Goal: Information Seeking & Learning: Learn about a topic

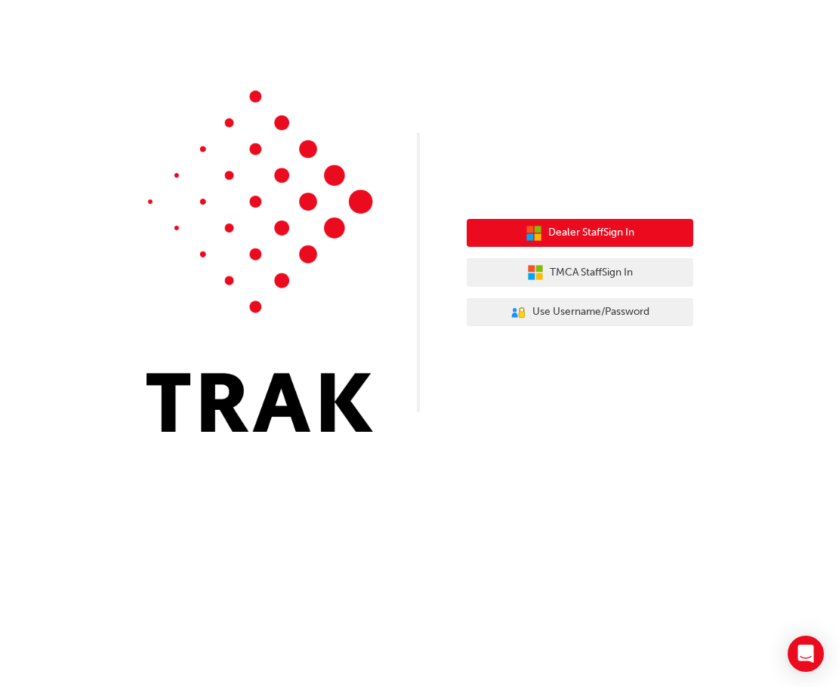
click at [605, 224] on button "Dealer Staff Sign In" at bounding box center [580, 233] width 227 height 29
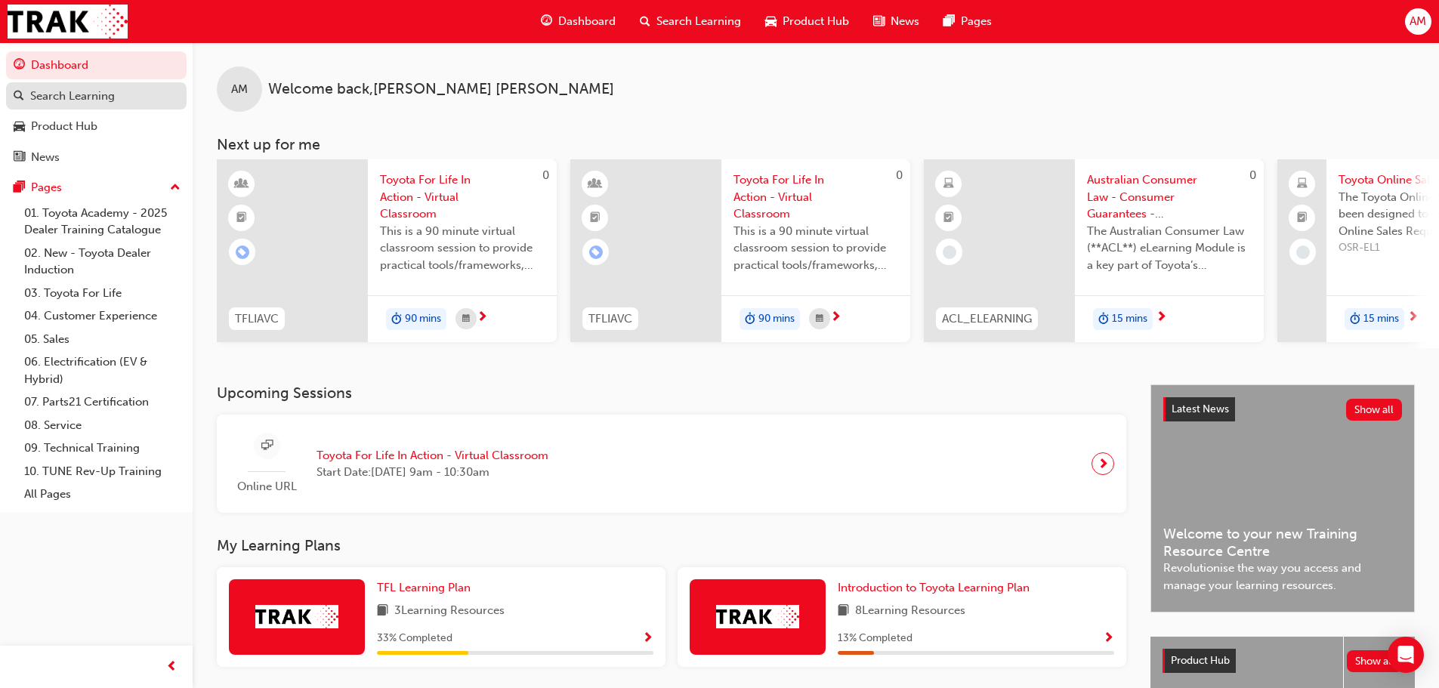
click at [88, 100] on div "Search Learning" at bounding box center [72, 96] width 85 height 17
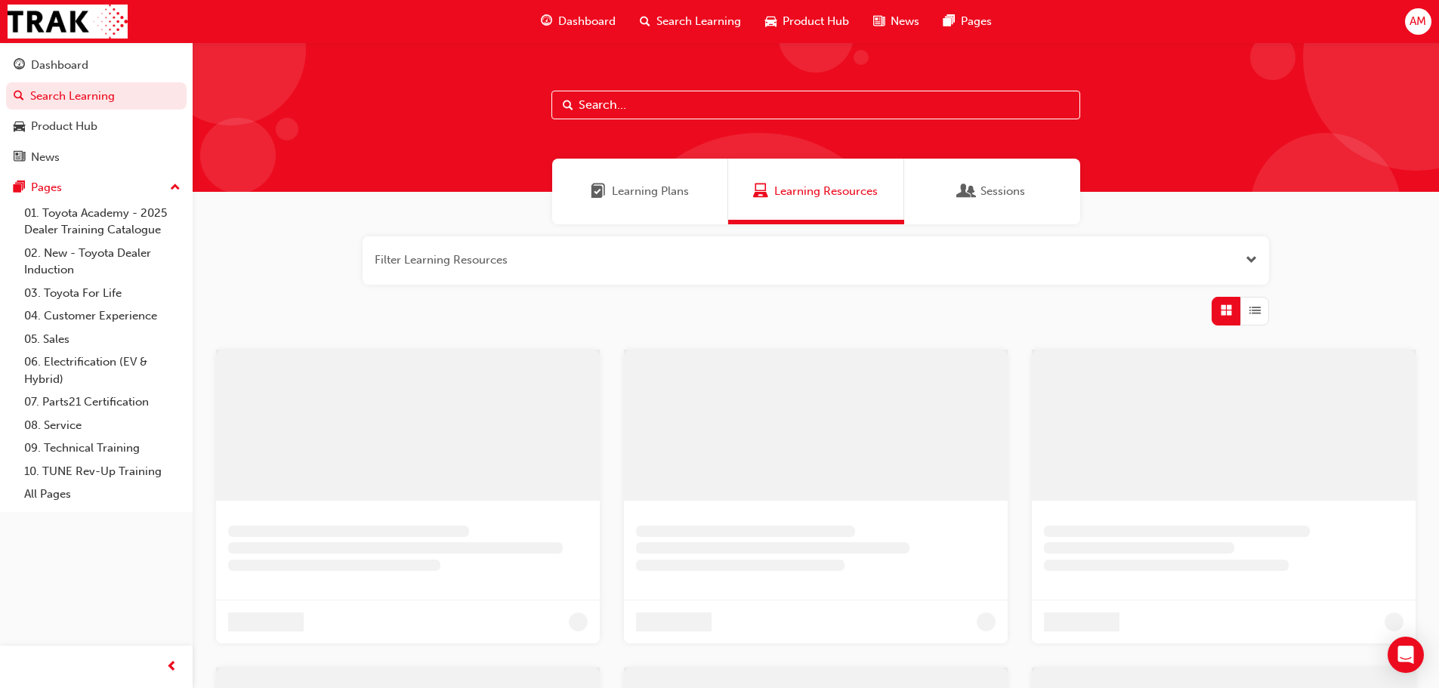
click at [589, 107] on input "text" at bounding box center [815, 105] width 529 height 29
paste input "7601"
type input "7601"
click at [631, 252] on button "button" at bounding box center [822, 260] width 907 height 48
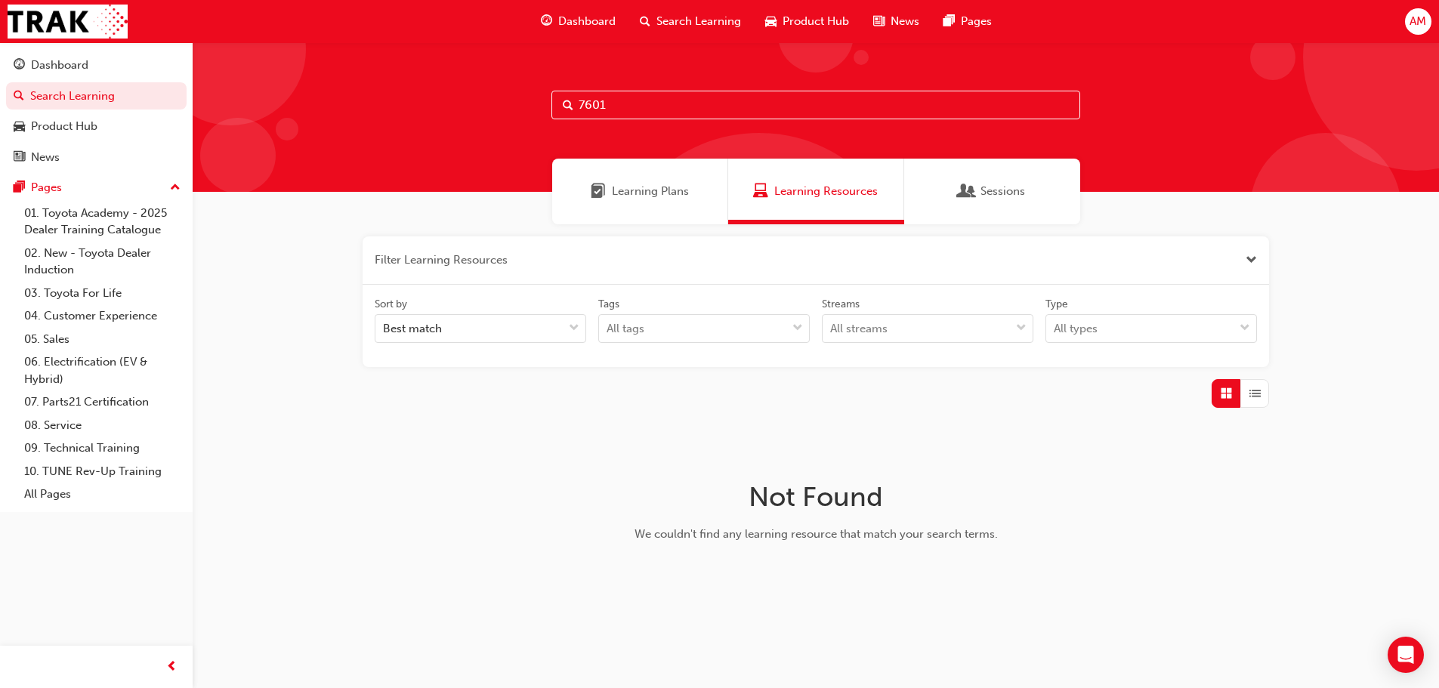
click at [295, 251] on div "Filter Learning Resources Sort by Best match Tags All tags Streams All streams …" at bounding box center [816, 419] width 1246 height 391
click at [68, 73] on div "Dashboard" at bounding box center [59, 65] width 57 height 17
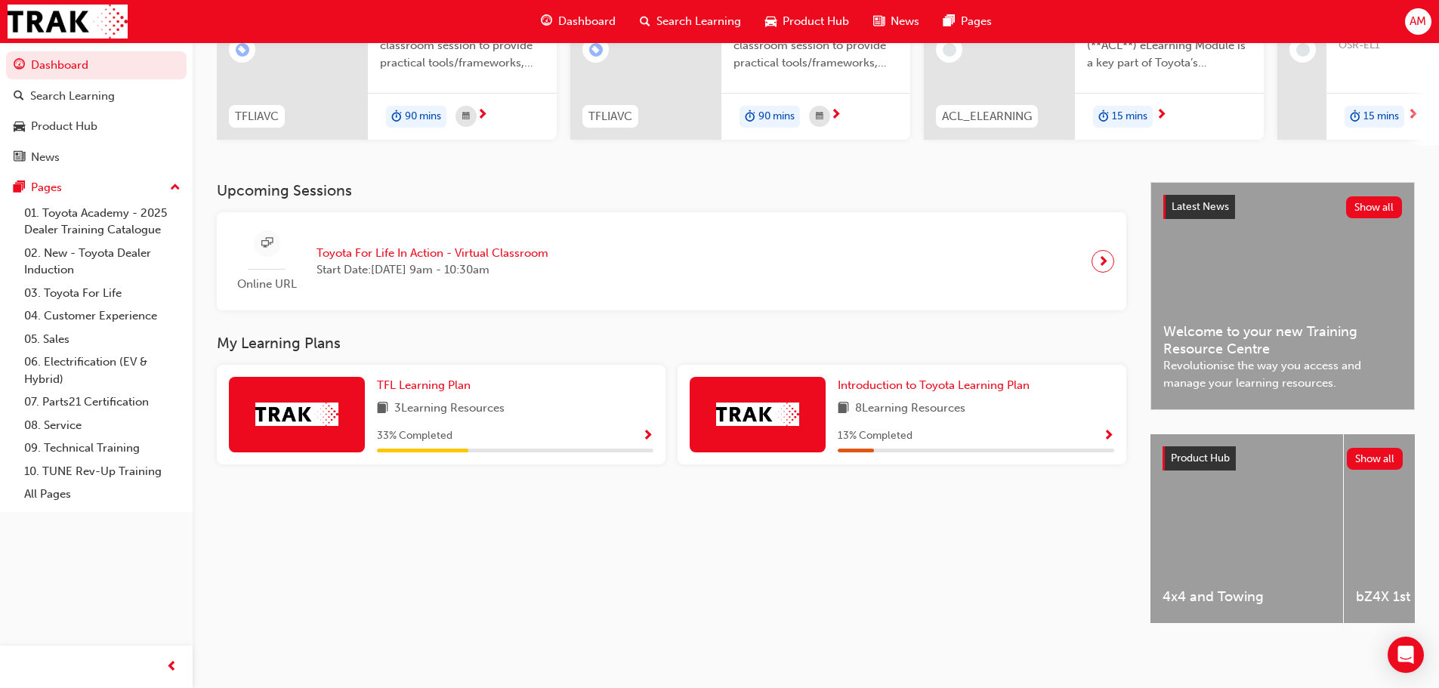
scroll to position [215, 0]
click at [551, 407] on div "3 Learning Resources" at bounding box center [515, 409] width 276 height 19
click at [649, 430] on span "Show Progress" at bounding box center [647, 437] width 11 height 14
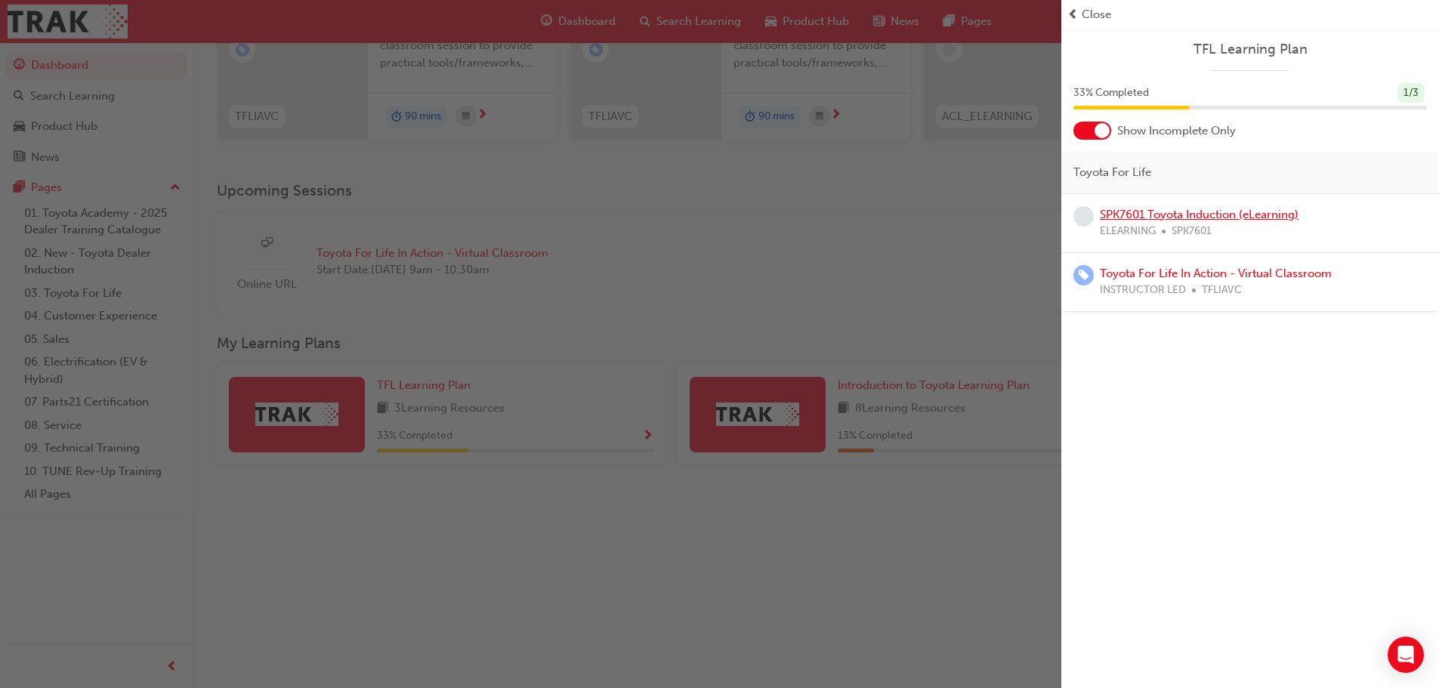
click at [1280, 217] on link "SPK7601 Toyota Induction (eLearning)" at bounding box center [1199, 215] width 199 height 14
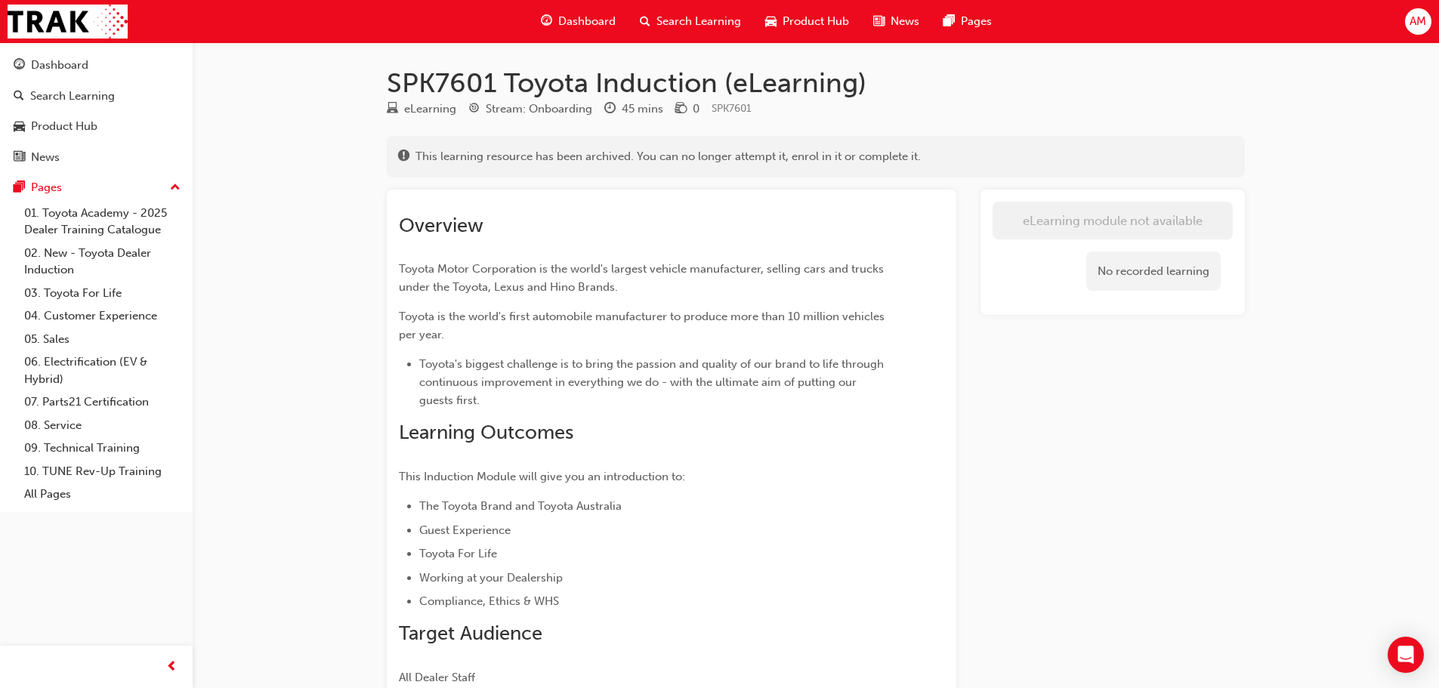
click at [1106, 257] on div "No recorded learning" at bounding box center [1153, 272] width 134 height 40
click at [922, 217] on div "Overview Toyota Motor Corporation is the world's largest vehicle manufacturer, …" at bounding box center [671, 445] width 545 height 486
click at [1002, 374] on div "eLearning module not available No recorded learning" at bounding box center [1113, 469] width 264 height 558
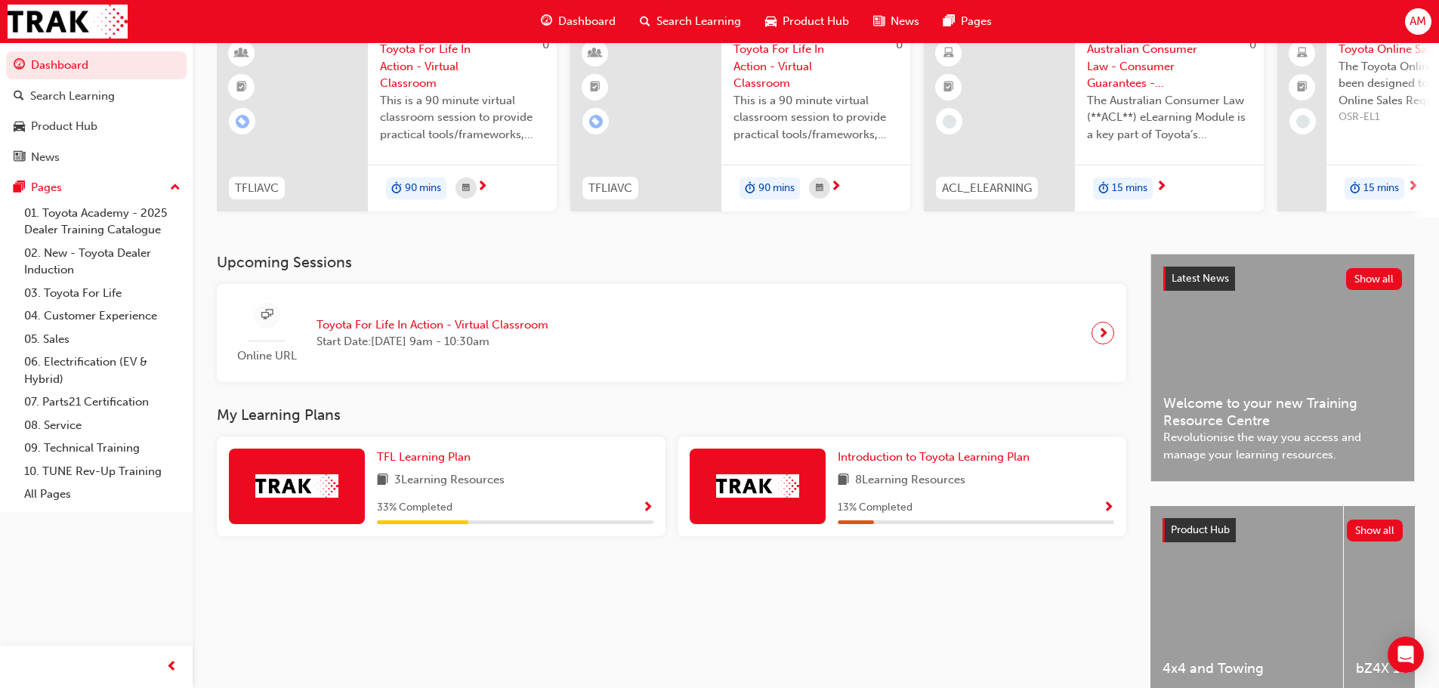
scroll to position [151, 0]
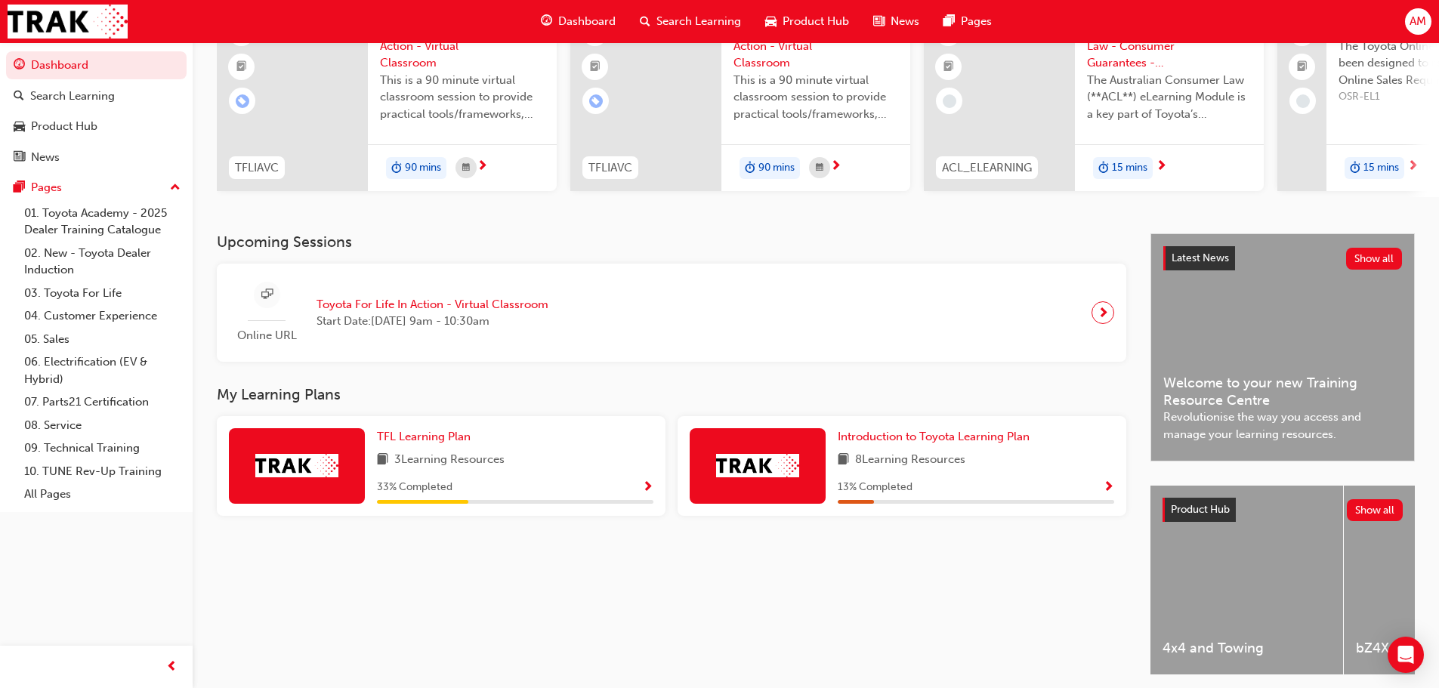
click at [445, 464] on span "3 Learning Resources" at bounding box center [449, 460] width 110 height 19
click at [464, 486] on div "33 % Completed" at bounding box center [515, 487] width 276 height 19
click at [524, 504] on div "33 % Completed" at bounding box center [515, 491] width 276 height 26
click at [656, 498] on div "TFL Learning Plan 3 Learning Resources 33 % Completed" at bounding box center [441, 466] width 449 height 100
click at [651, 492] on span "Show Progress" at bounding box center [647, 488] width 11 height 14
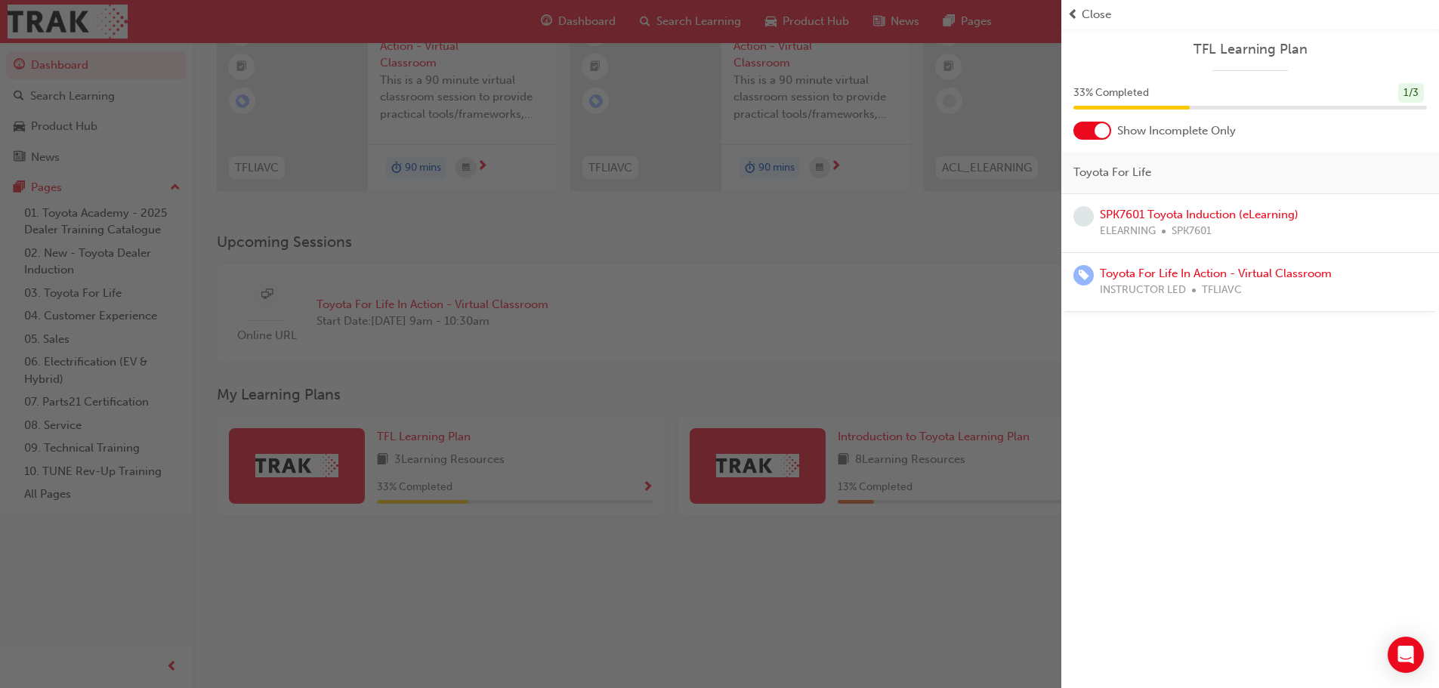
click at [1100, 141] on div "TFL Learning Plan 33 % Completed 1 / 3 Show Incomplete Only Toyota For Life SPK…" at bounding box center [1250, 170] width 378 height 283
click at [1099, 134] on div at bounding box center [1102, 130] width 15 height 15
click at [1183, 278] on link "Toyota Dealer Induction" at bounding box center [1162, 274] width 125 height 14
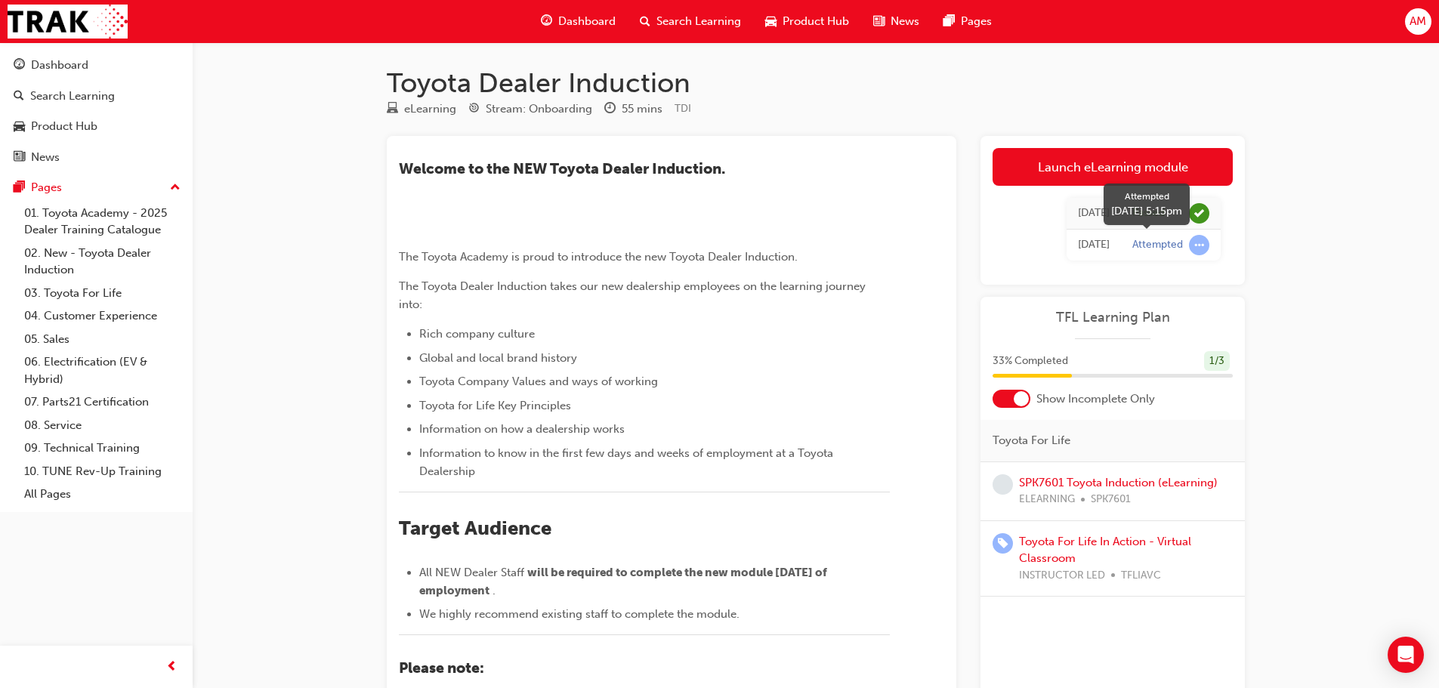
click at [1200, 248] on span "learningRecordVerb_ATTEMPT-icon" at bounding box center [1199, 245] width 20 height 20
click at [1350, 252] on div "Toyota Dealer Induction eLearning Stream: Onboarding 55 mins TDI ​Welcome to th…" at bounding box center [719, 515] width 1439 height 1030
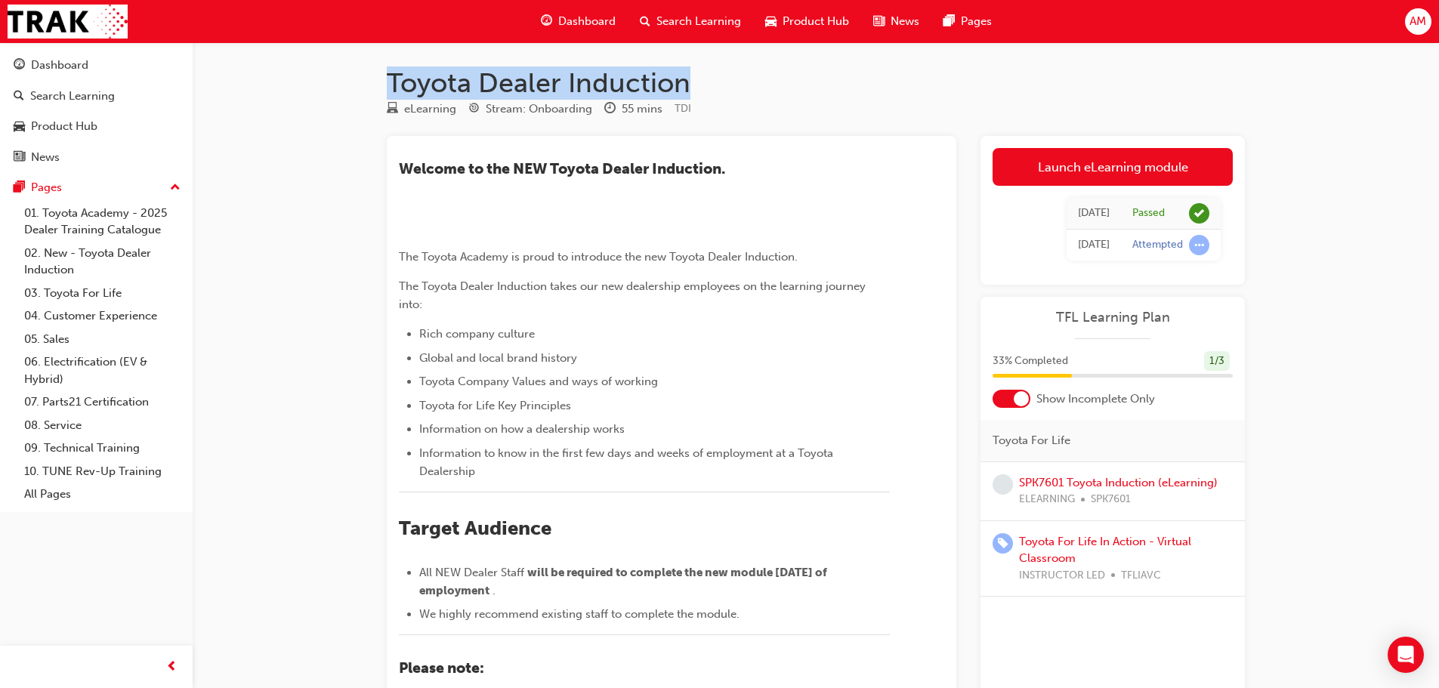
drag, startPoint x: 733, startPoint y: 88, endPoint x: 374, endPoint y: 47, distance: 361.2
click at [374, 47] on div "Toyota Dealer Induction eLearning Stream: Onboarding 55 mins TDI ​Welcome to th…" at bounding box center [816, 517] width 907 height 950
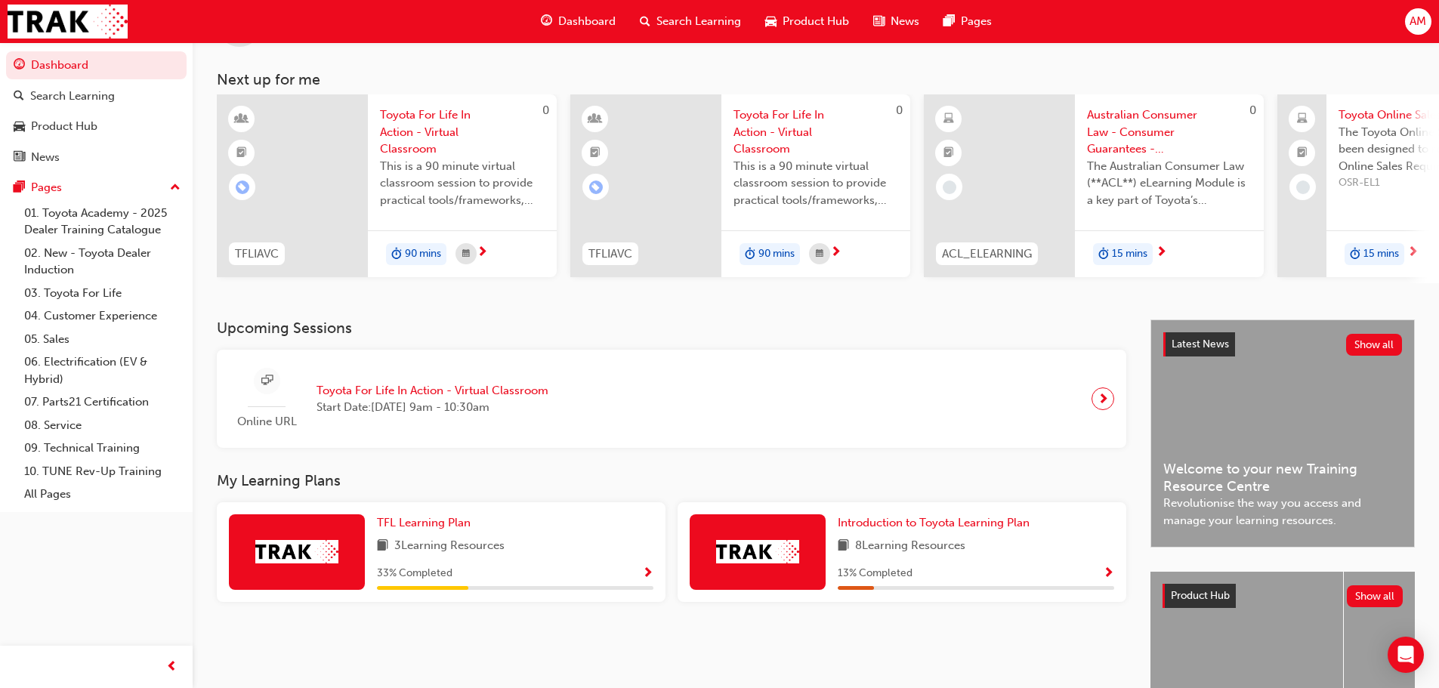
scroll to position [151, 0]
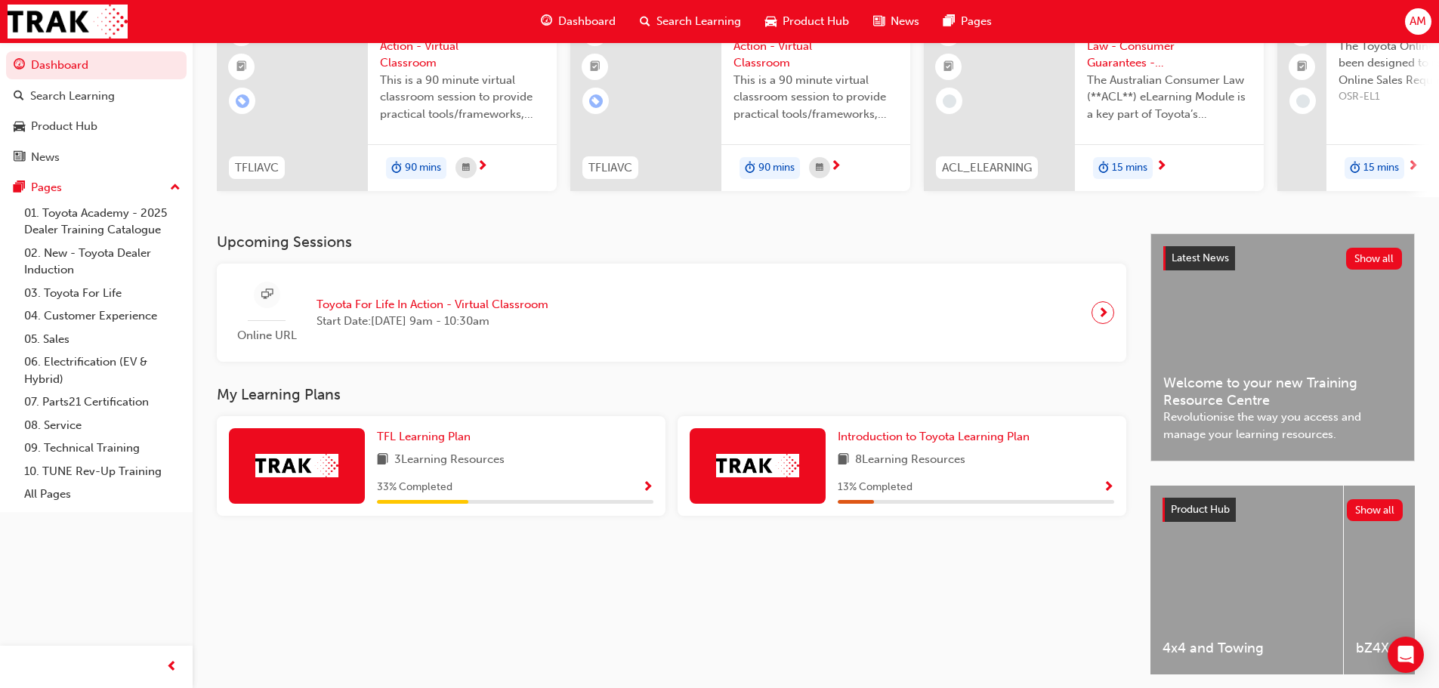
click at [576, 478] on div "TFL Learning Plan 3 Learning Resources 33 % Completed" at bounding box center [515, 466] width 276 height 76
click at [641, 491] on div "33 % Completed" at bounding box center [515, 487] width 276 height 19
click at [643, 492] on span "Show Progress" at bounding box center [647, 488] width 11 height 14
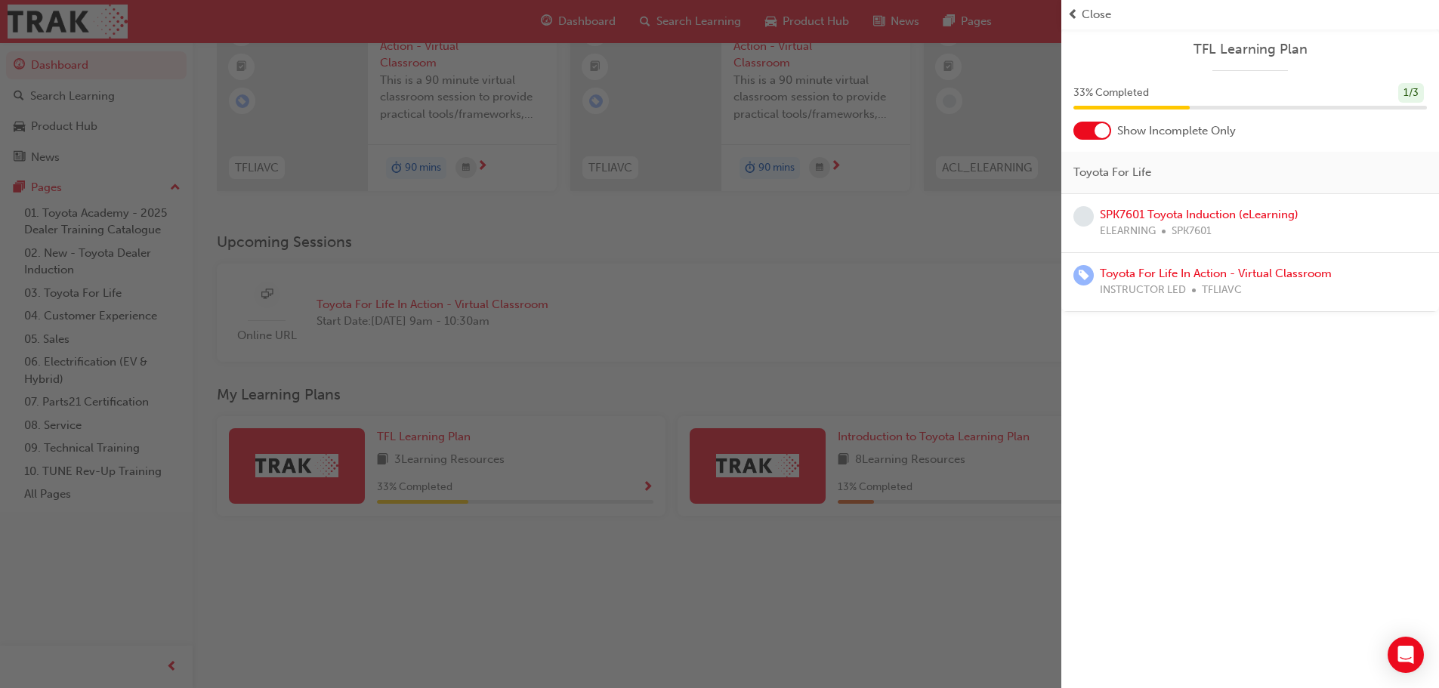
click at [1102, 131] on div at bounding box center [1102, 130] width 15 height 15
click at [1290, 457] on div "TFL Learning Plan 33 % Completed 1 / 3 Show Incomplete Only Toyota For Life SPK…" at bounding box center [1250, 344] width 378 height 688
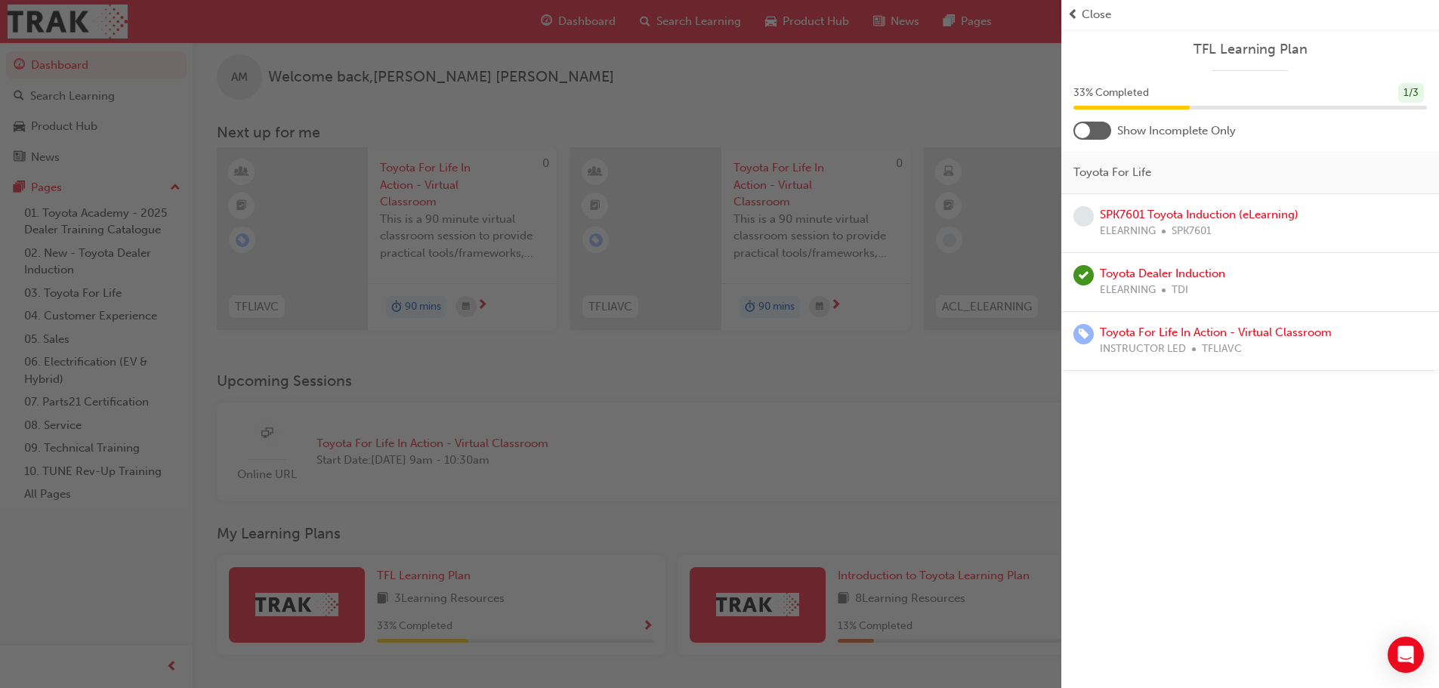
scroll to position [0, 0]
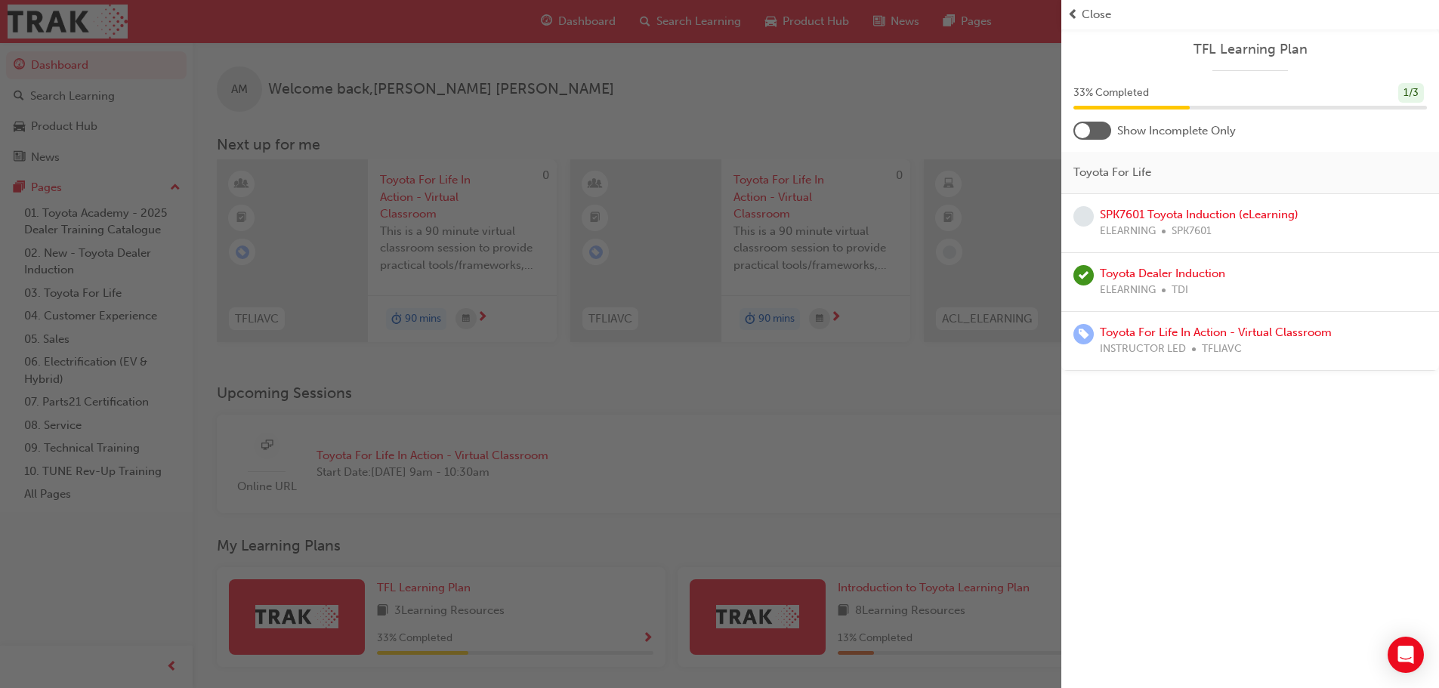
click at [642, 119] on div "button" at bounding box center [530, 344] width 1061 height 688
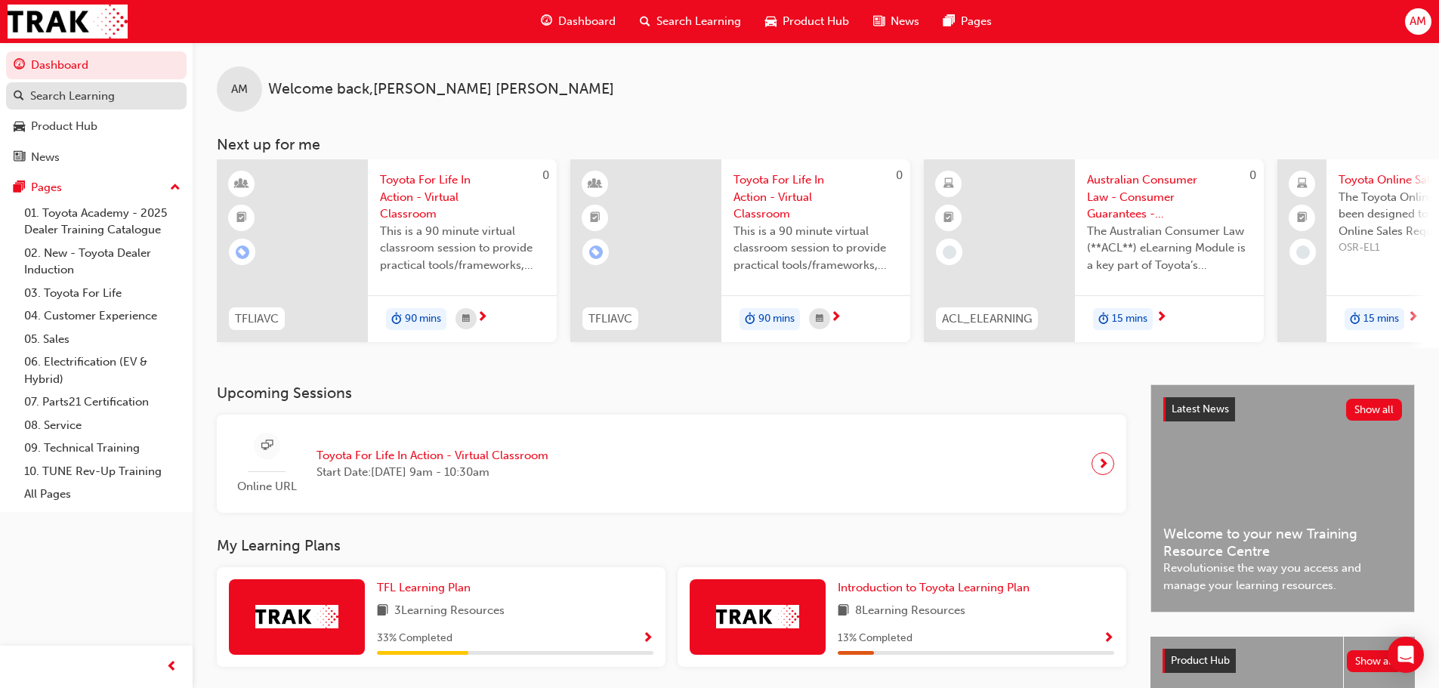
drag, startPoint x: 38, startPoint y: 100, endPoint x: 103, endPoint y: 96, distance: 65.8
click at [38, 100] on div "Search Learning" at bounding box center [72, 96] width 85 height 17
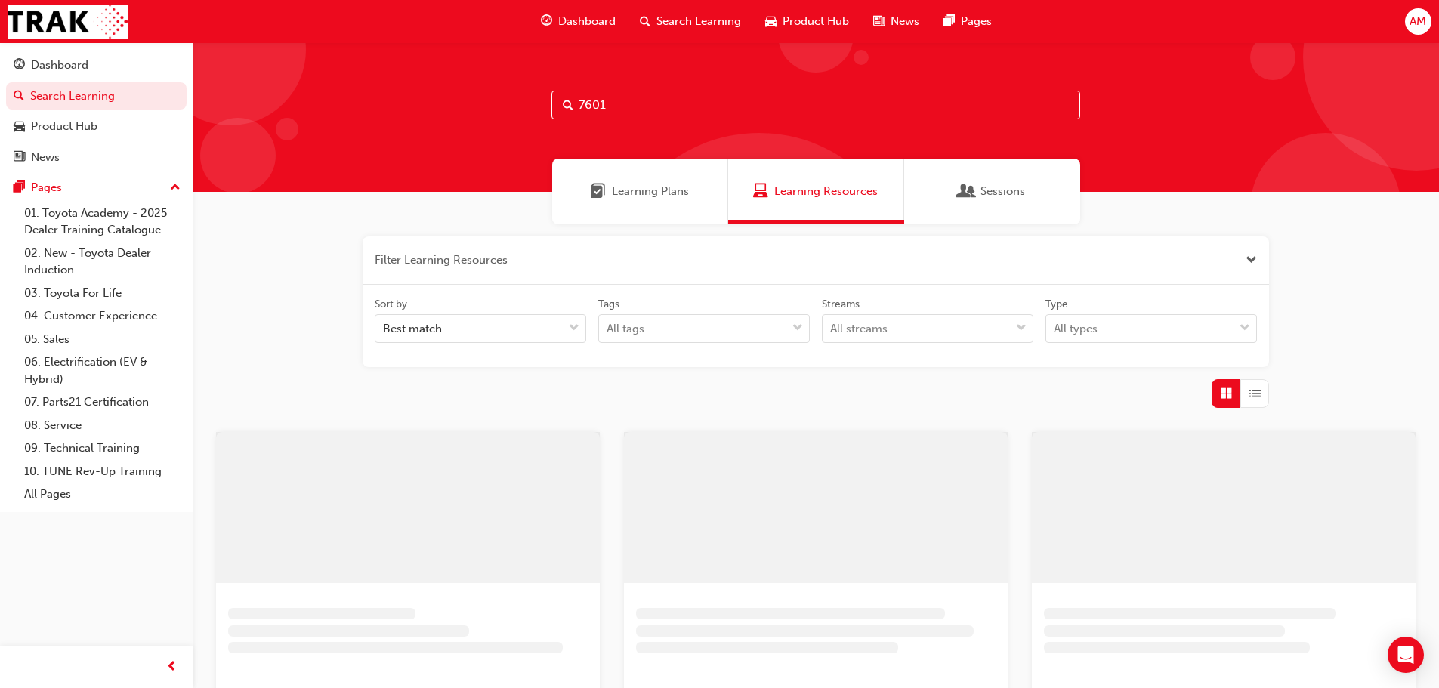
click at [596, 116] on input "7601" at bounding box center [815, 105] width 529 height 29
click at [601, 110] on input "7601" at bounding box center [815, 105] width 529 height 29
type input "a"
drag, startPoint x: 754, startPoint y: 102, endPoint x: 666, endPoint y: 111, distance: 88.8
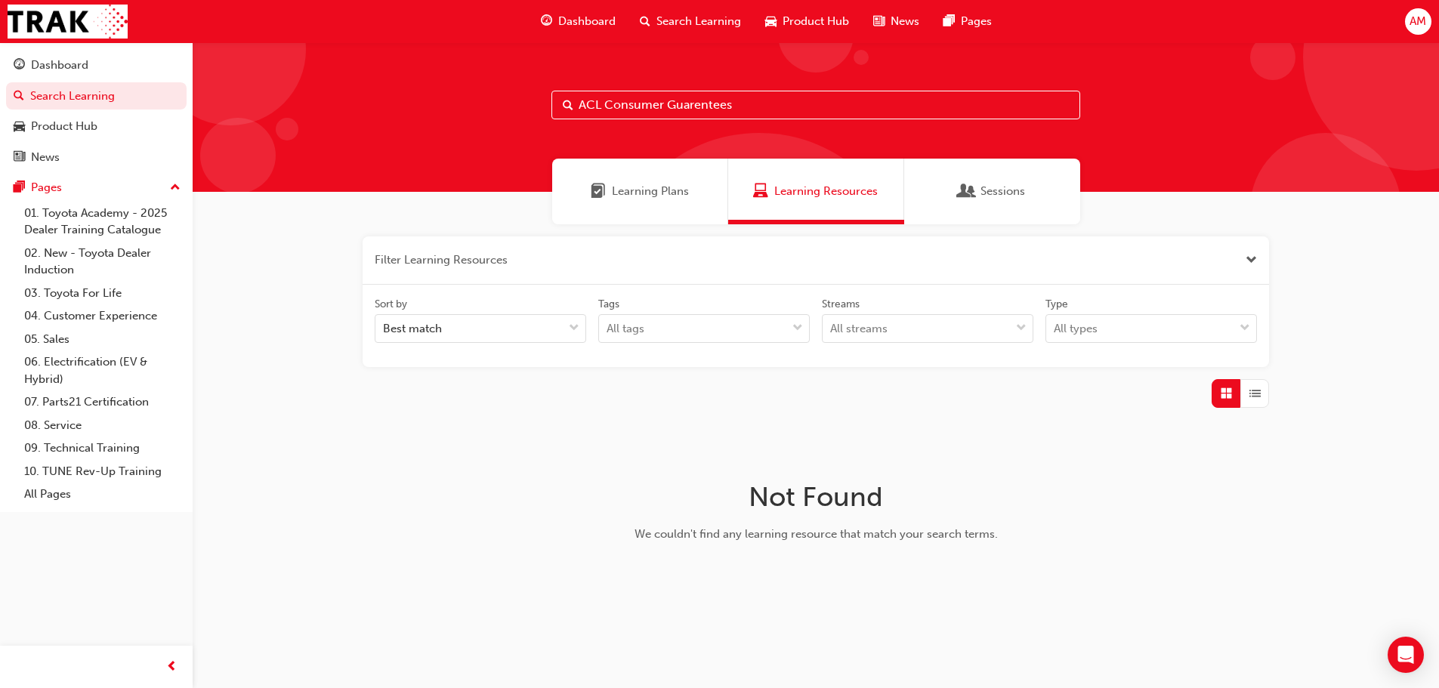
click at [666, 111] on input "ACL Consumer Guarentees" at bounding box center [815, 105] width 529 height 29
click at [681, 105] on input "ACL Consumer" at bounding box center [815, 105] width 529 height 29
type input "ACL"
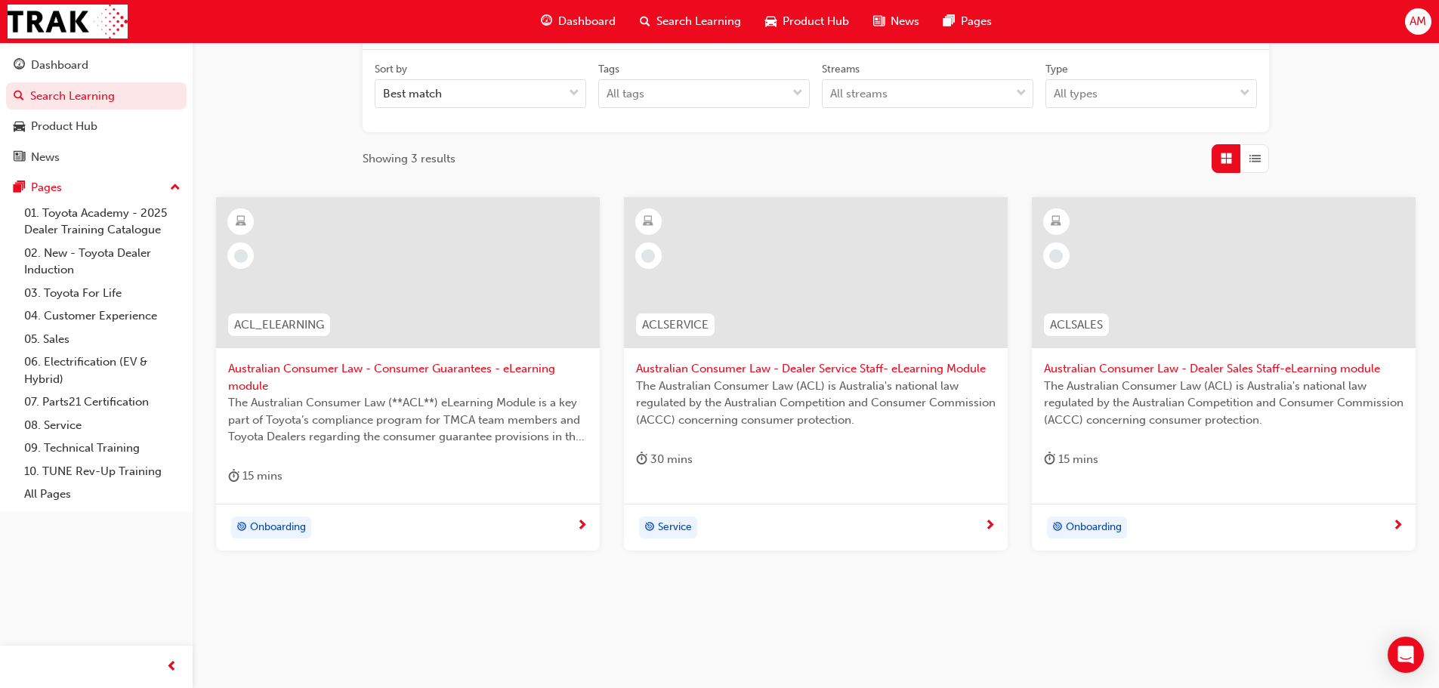
scroll to position [244, 0]
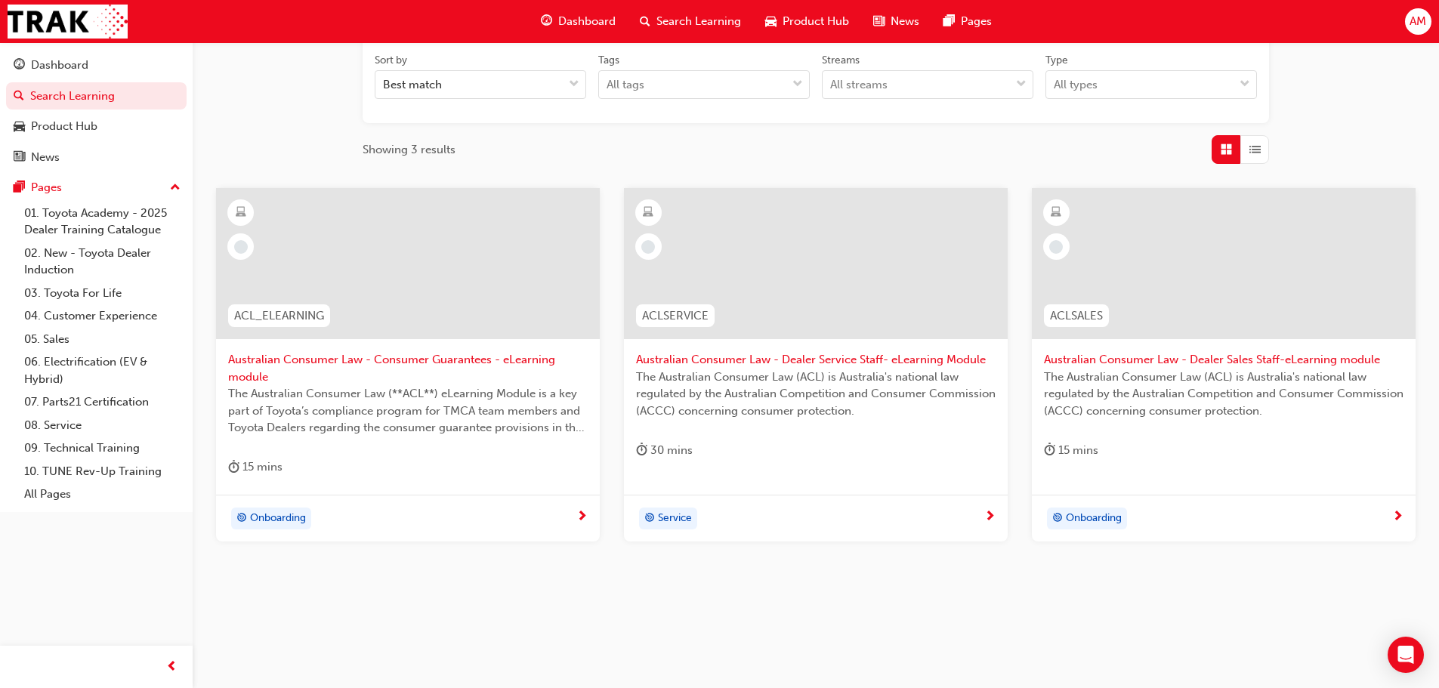
click at [463, 365] on span "Australian Consumer Law - Consumer Guarantees - eLearning module" at bounding box center [408, 368] width 360 height 34
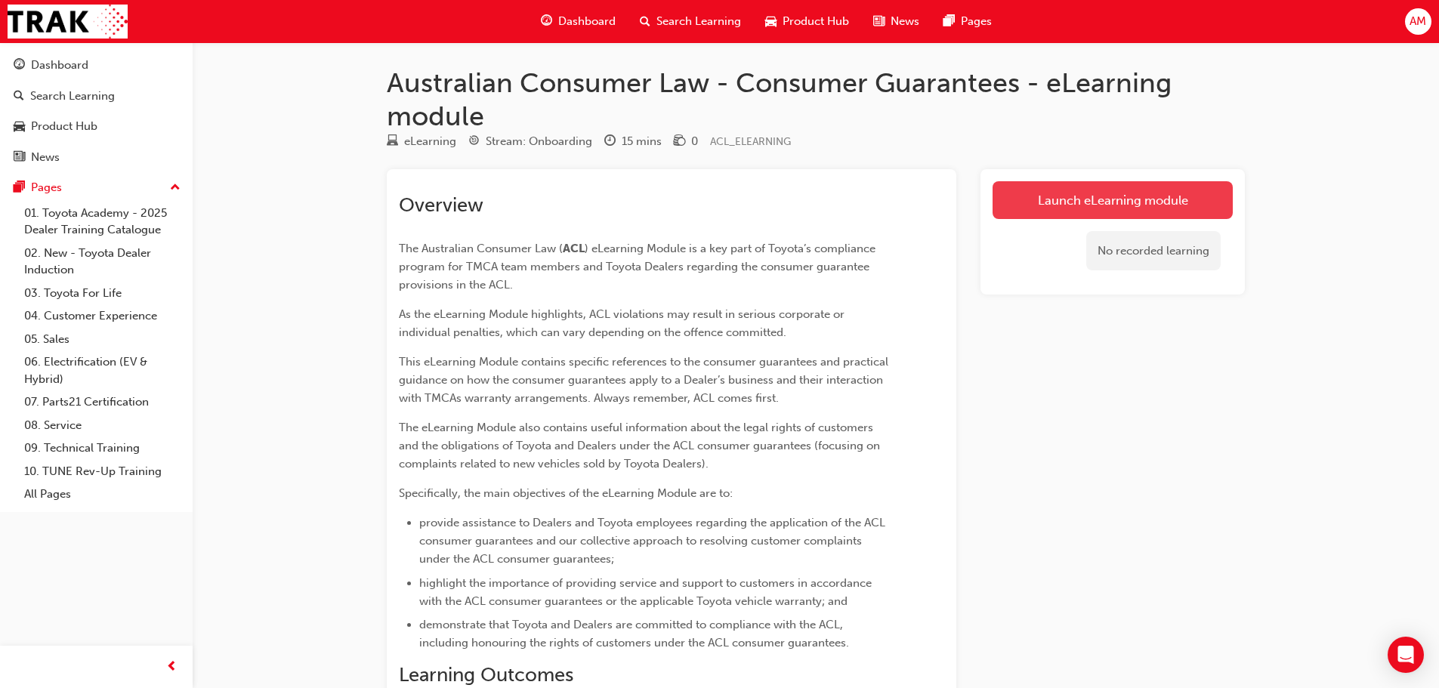
click at [1068, 202] on link "Launch eLearning module" at bounding box center [1113, 200] width 240 height 38
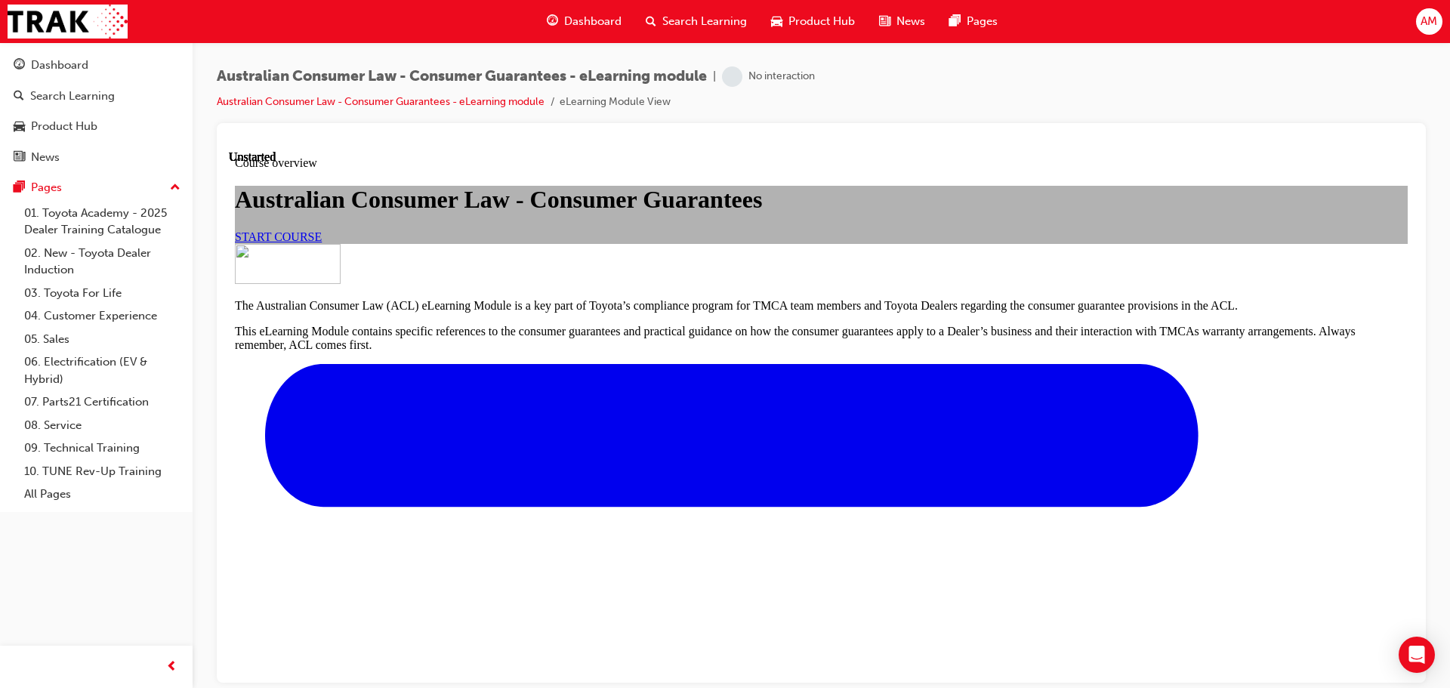
click at [322, 242] on link "START COURSE" at bounding box center [278, 236] width 87 height 13
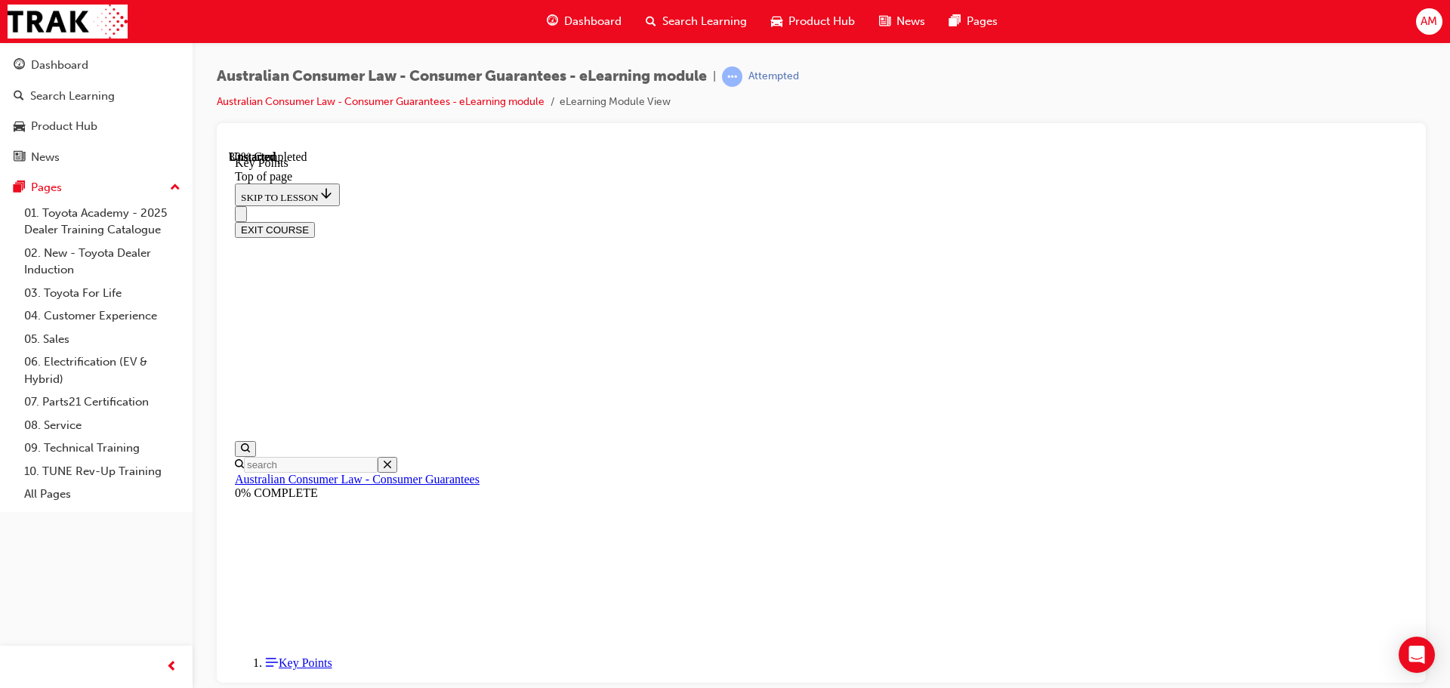
scroll to position [441, 0]
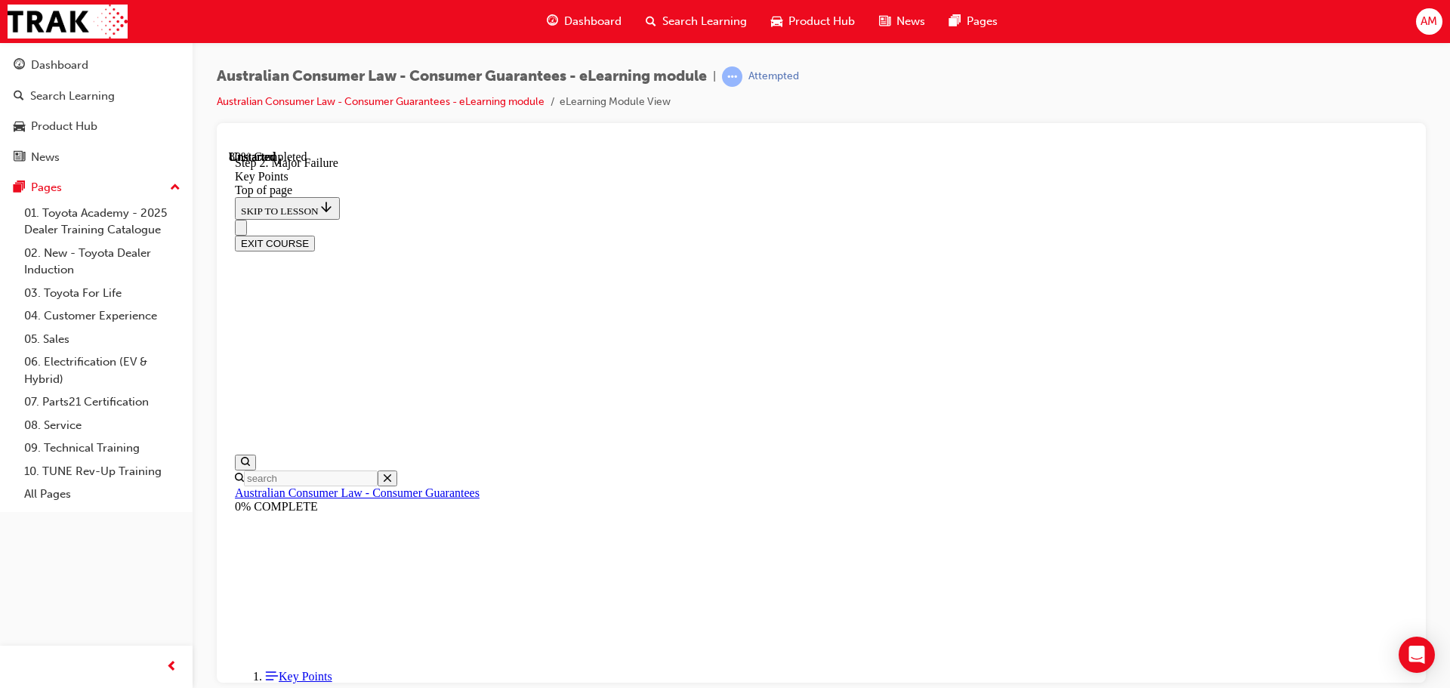
scroll to position [2875, 0]
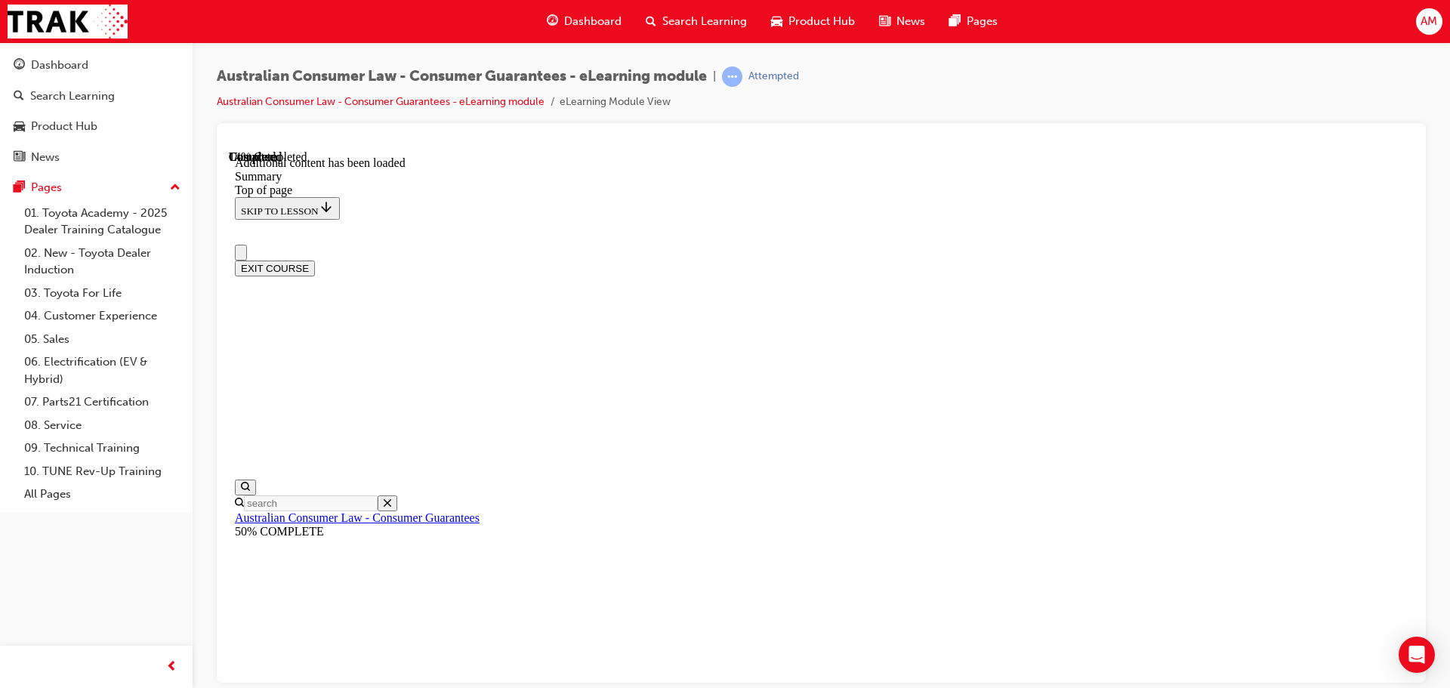
scroll to position [0, 0]
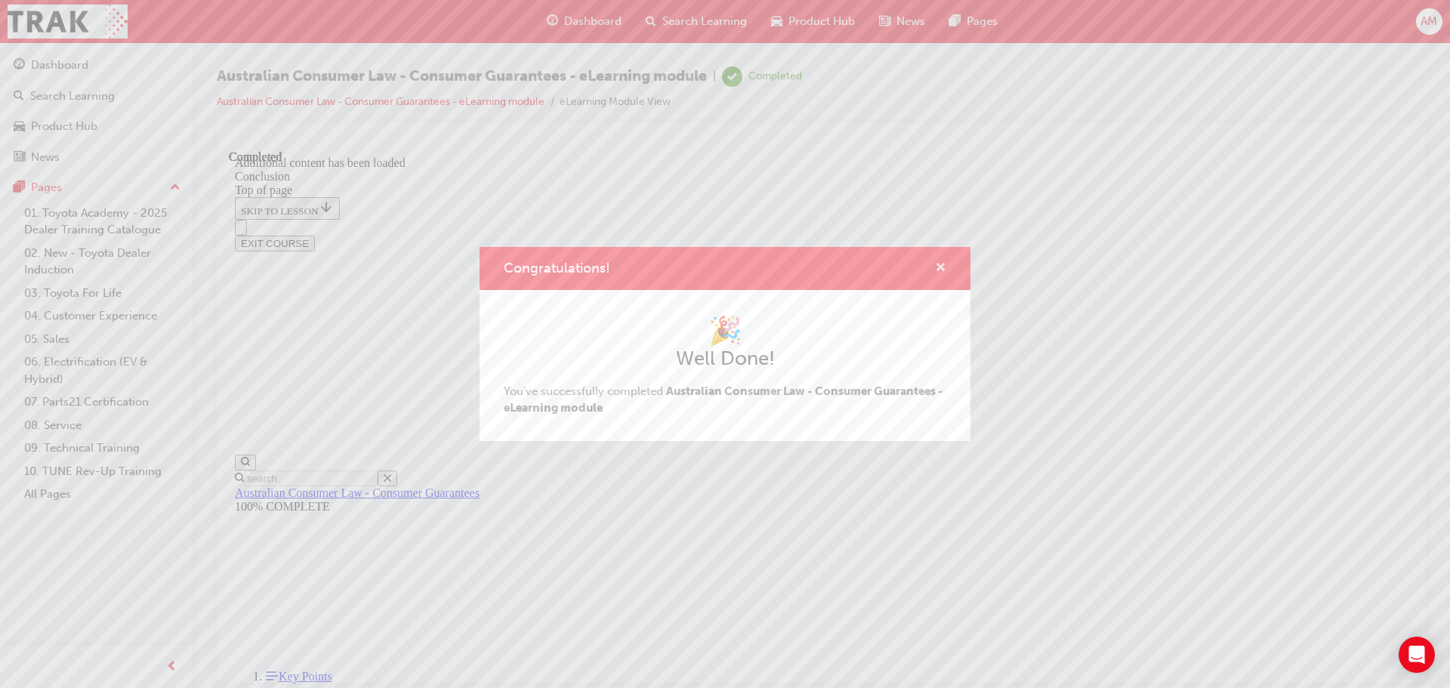
click at [937, 262] on span "cross-icon" at bounding box center [940, 269] width 11 height 14
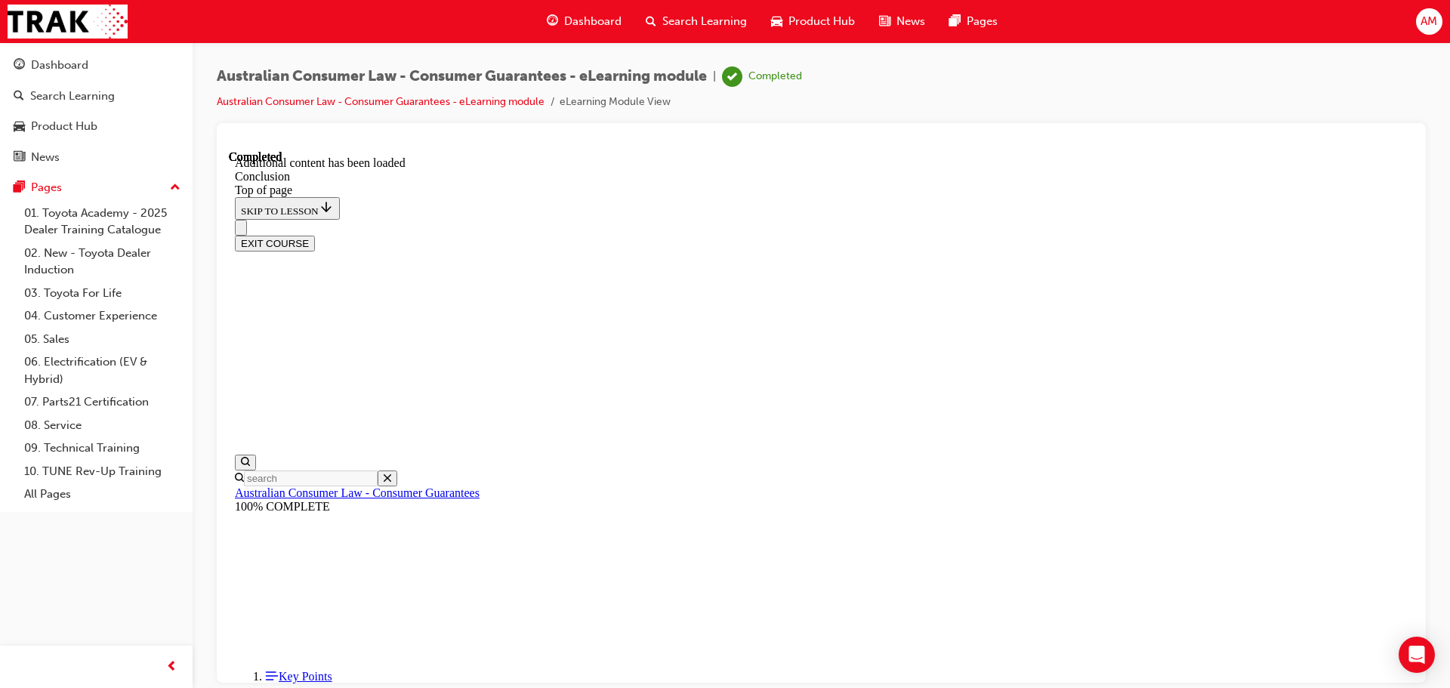
click at [315, 235] on button "EXIT COURSE" at bounding box center [275, 243] width 80 height 16
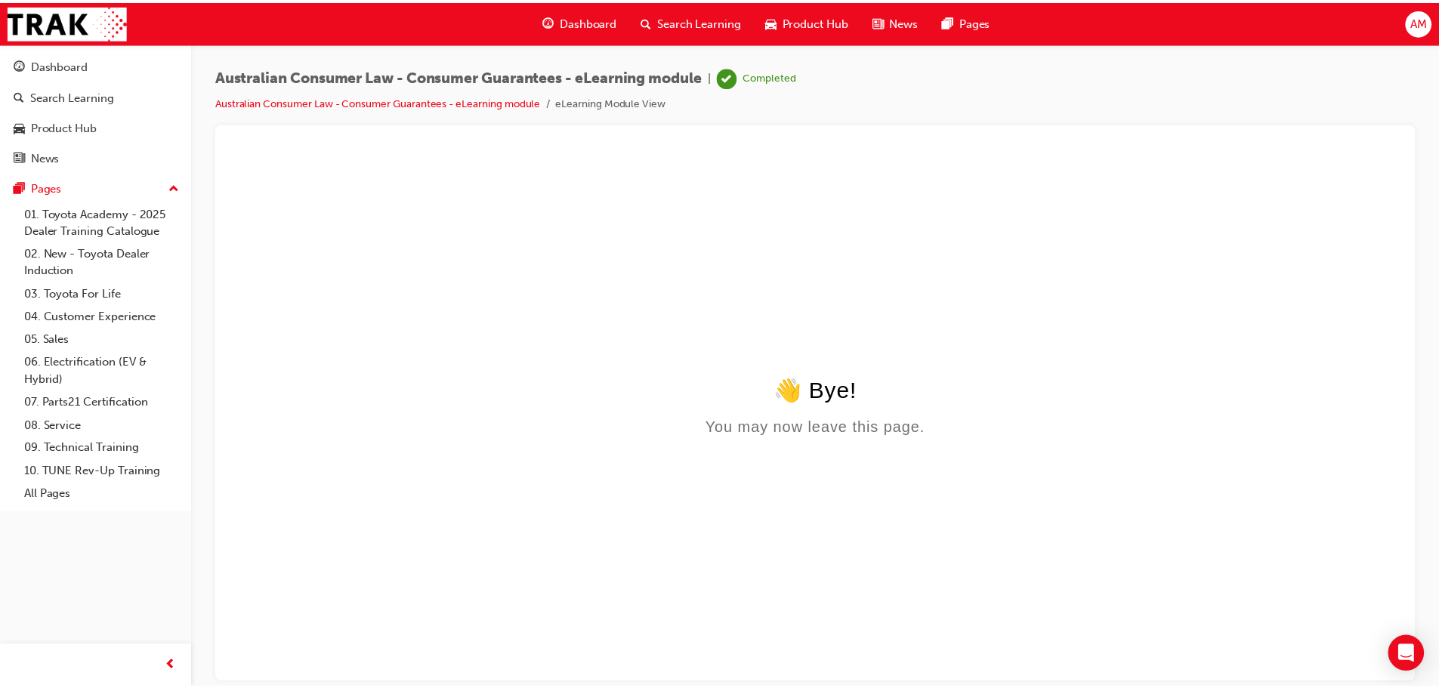
scroll to position [0, 0]
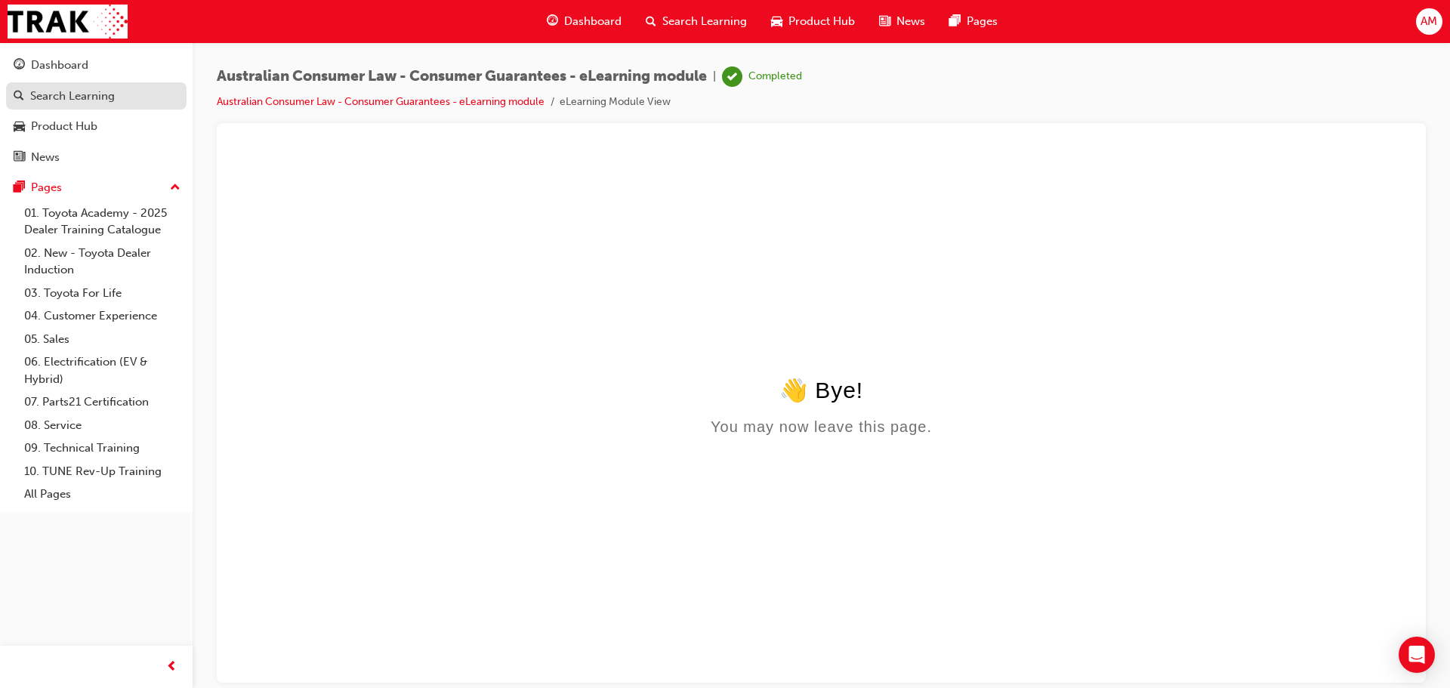
click at [73, 103] on div "Search Learning" at bounding box center [72, 96] width 85 height 17
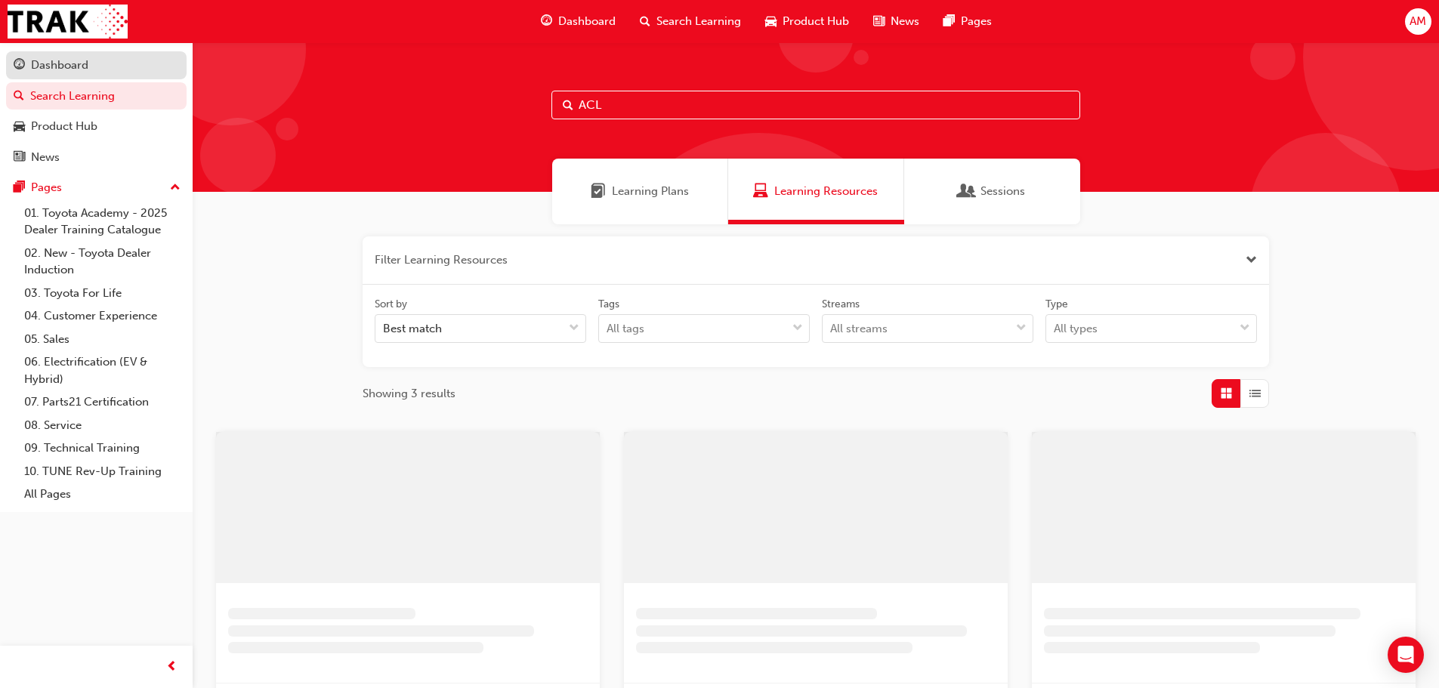
click at [84, 72] on div "Dashboard" at bounding box center [59, 65] width 57 height 17
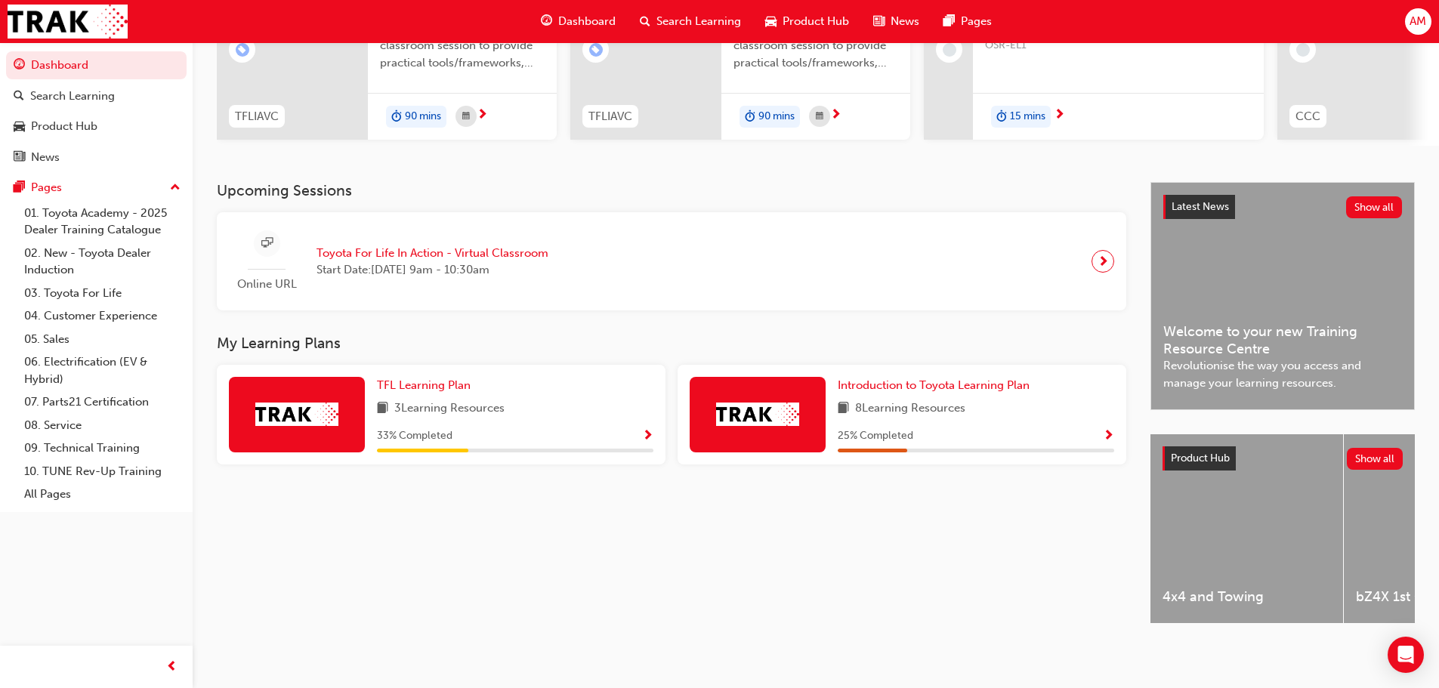
scroll to position [215, 0]
click at [1095, 427] on div "25 % Completed" at bounding box center [976, 436] width 276 height 19
click at [1106, 431] on span "Show Progress" at bounding box center [1108, 437] width 11 height 14
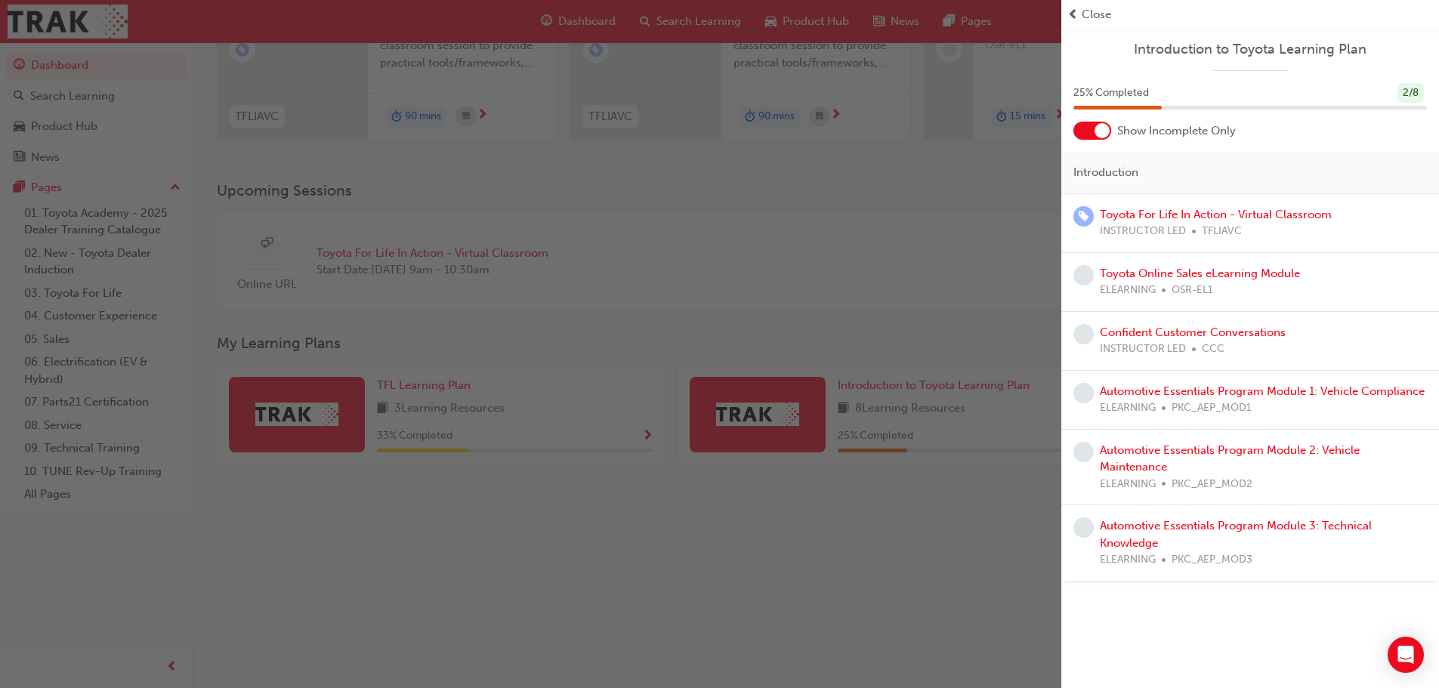
click at [1004, 524] on div "button" at bounding box center [530, 344] width 1061 height 688
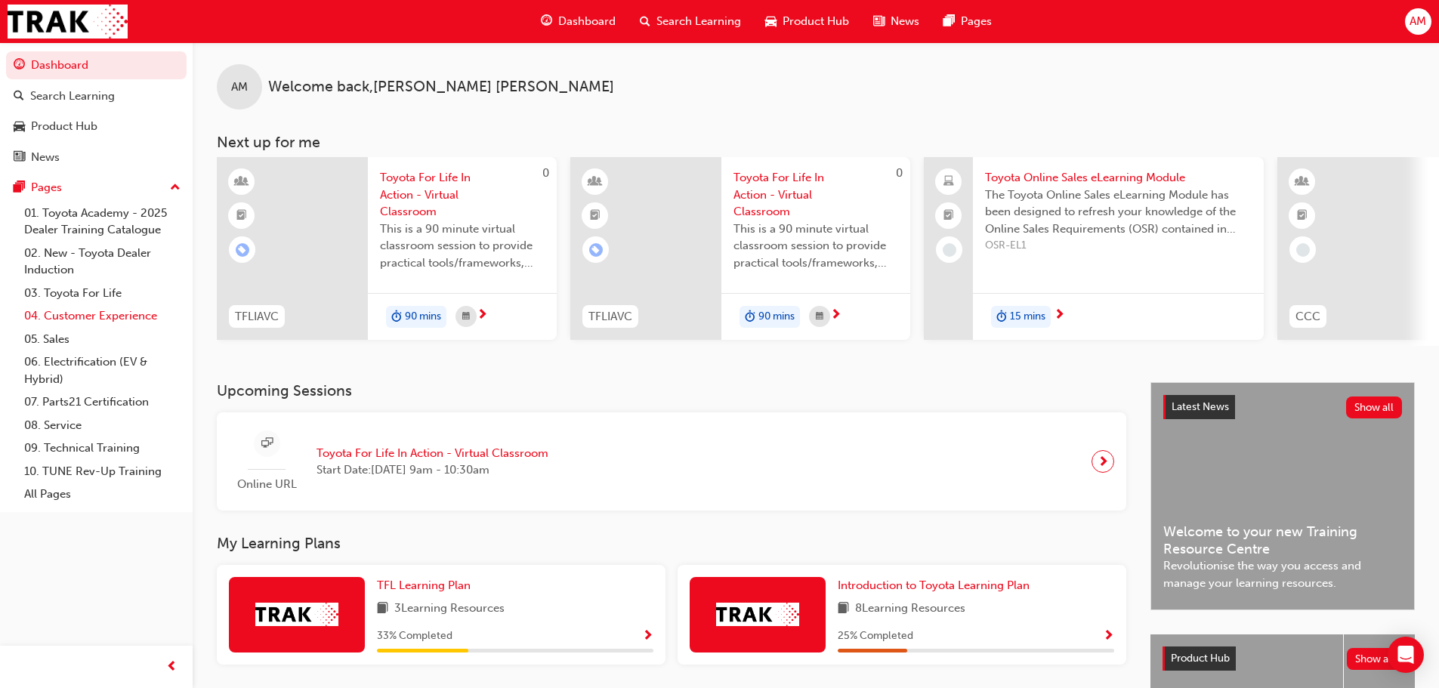
scroll to position [0, 0]
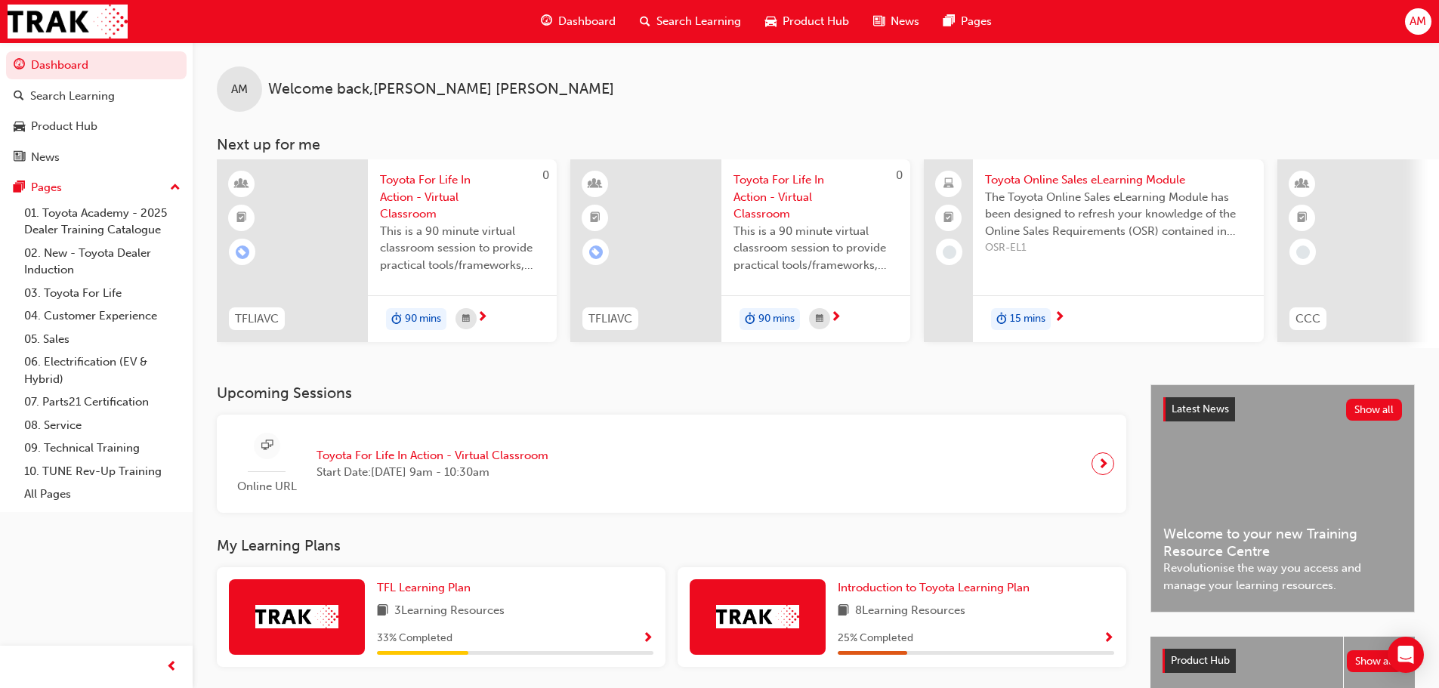
click at [75, 79] on button "Dashboard Search Learning Product Hub News Pages" at bounding box center [96, 110] width 181 height 125
click at [73, 97] on div "Search Learning" at bounding box center [72, 96] width 85 height 17
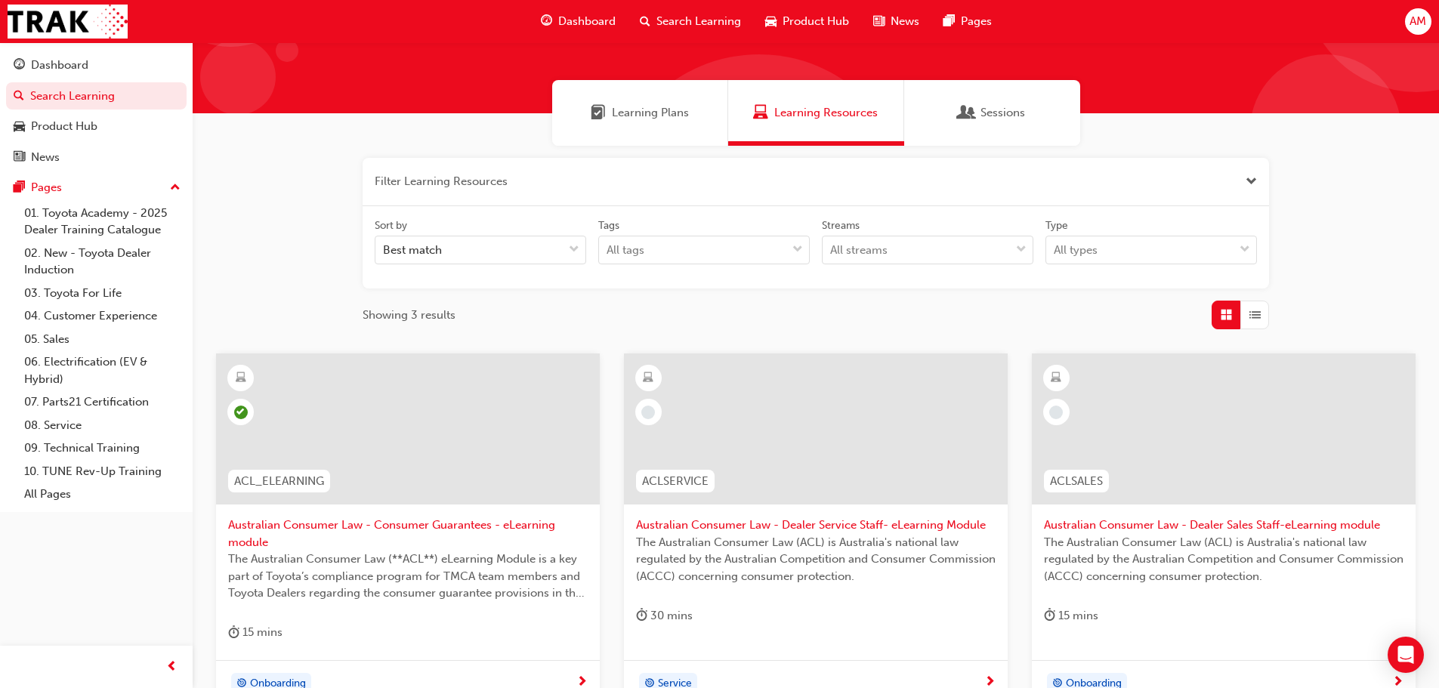
scroll to position [151, 0]
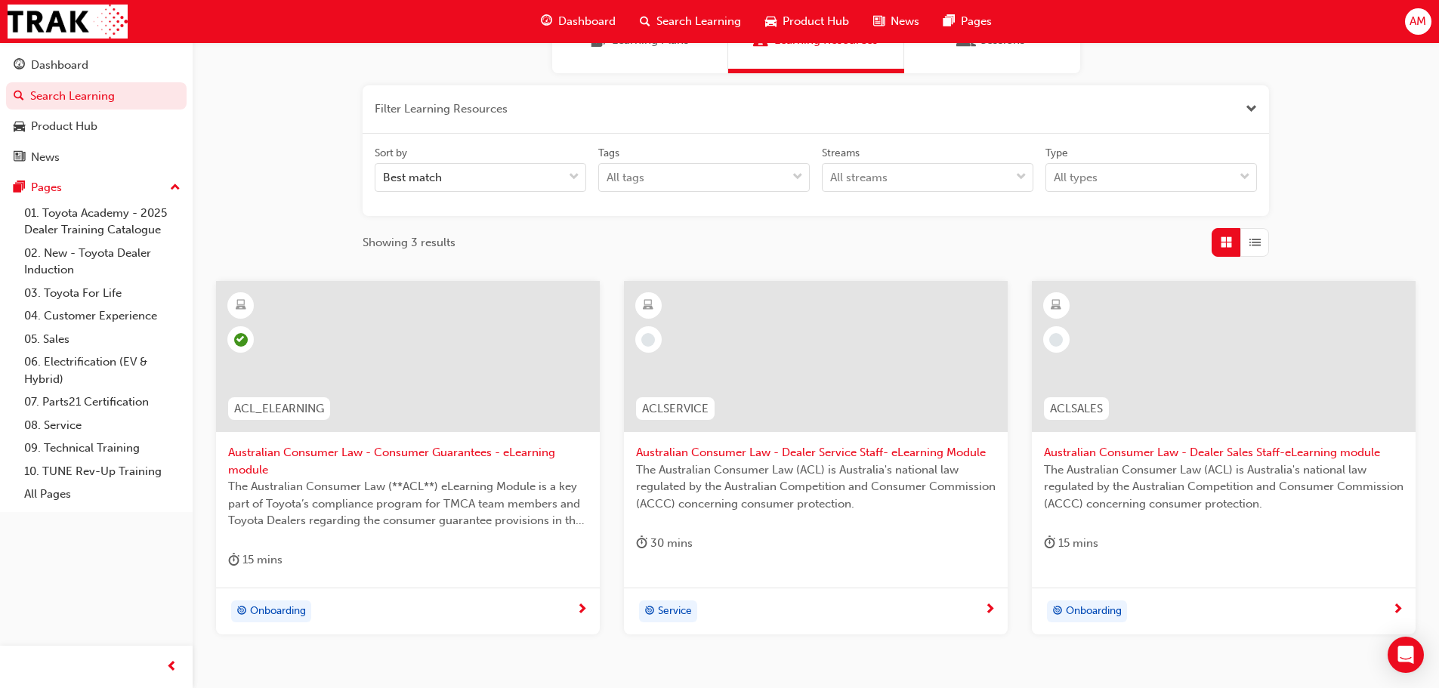
click at [425, 458] on span "Australian Consumer Law - Consumer Guarantees - eLearning module" at bounding box center [408, 461] width 360 height 34
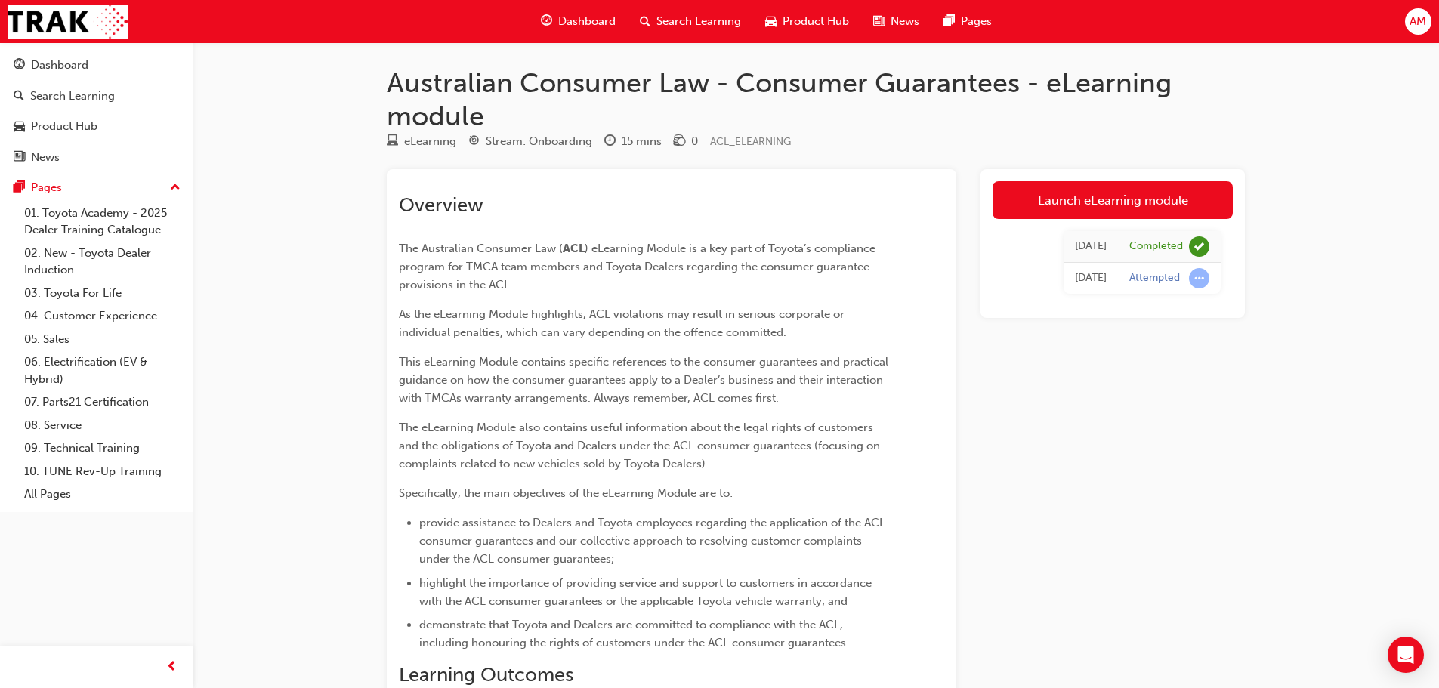
click at [859, 461] on p "The eLearning Module also contains useful information about the legal rights of…" at bounding box center [644, 446] width 491 height 54
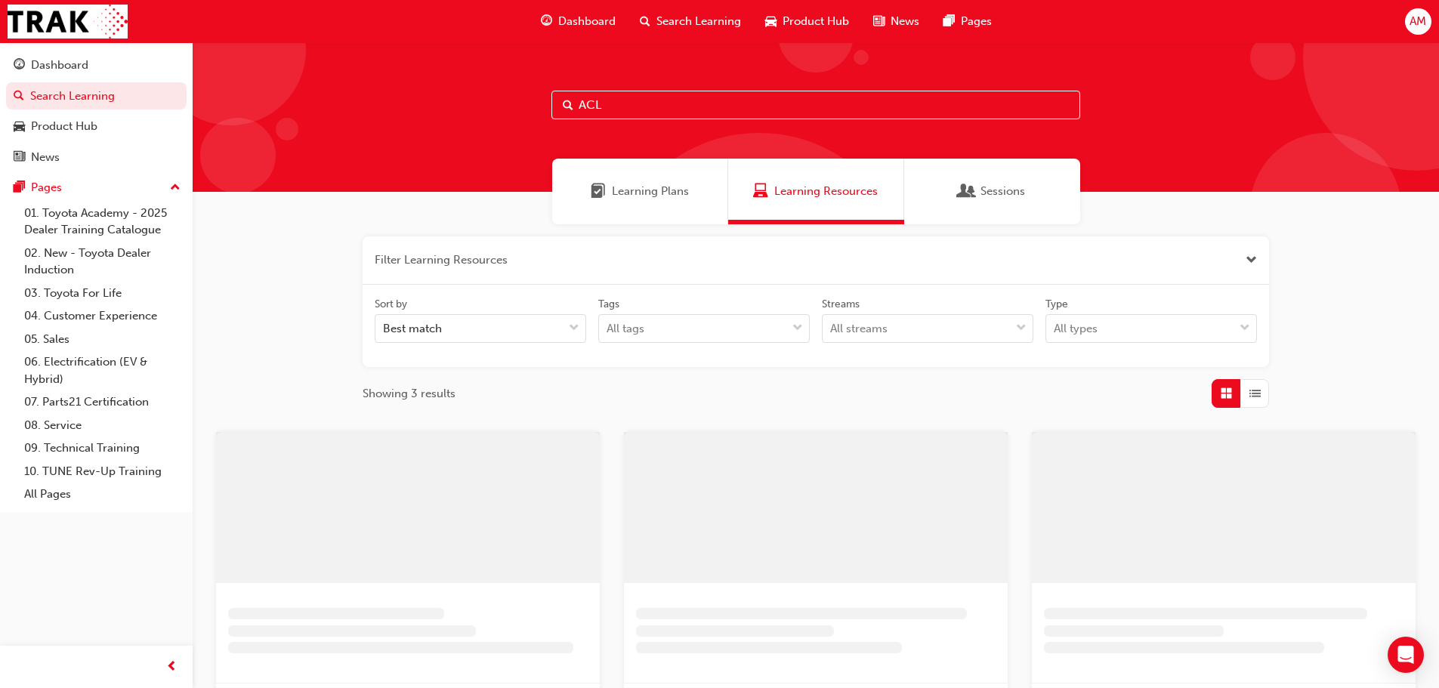
scroll to position [151, 0]
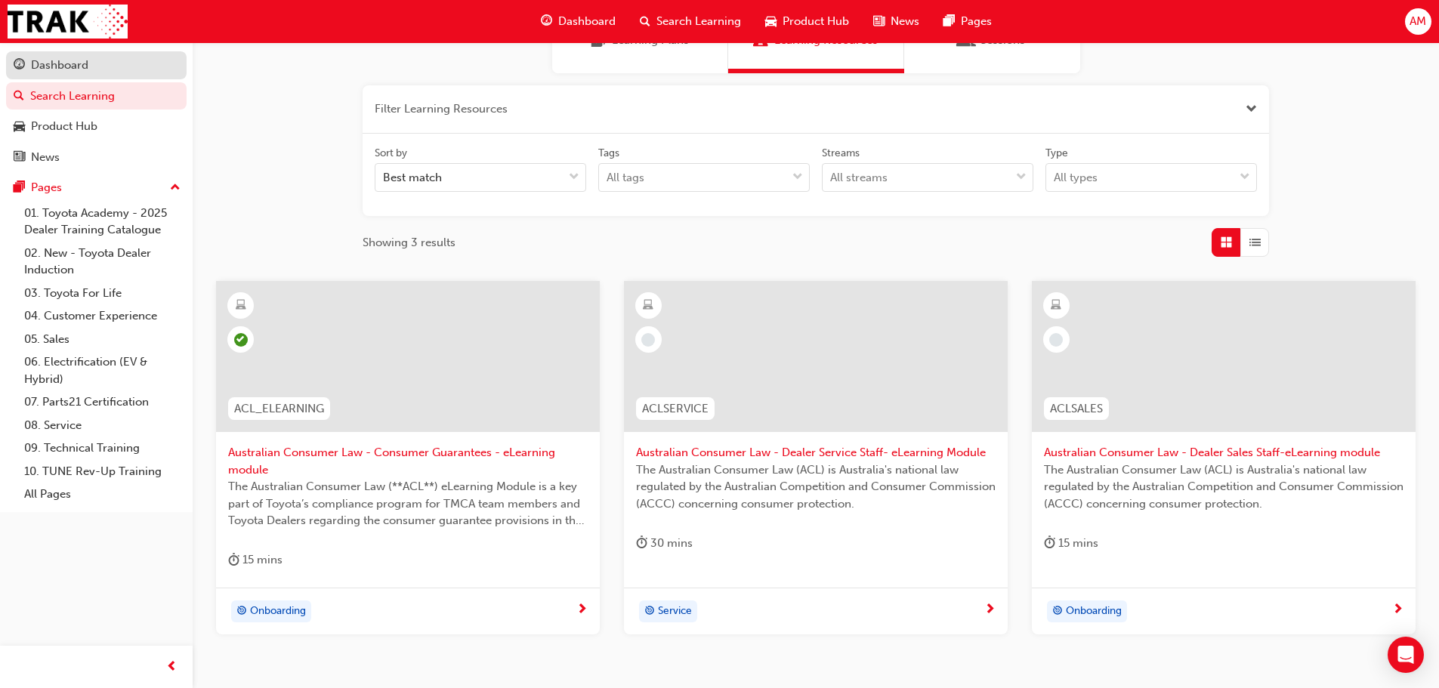
click at [73, 67] on div "Dashboard" at bounding box center [59, 65] width 57 height 17
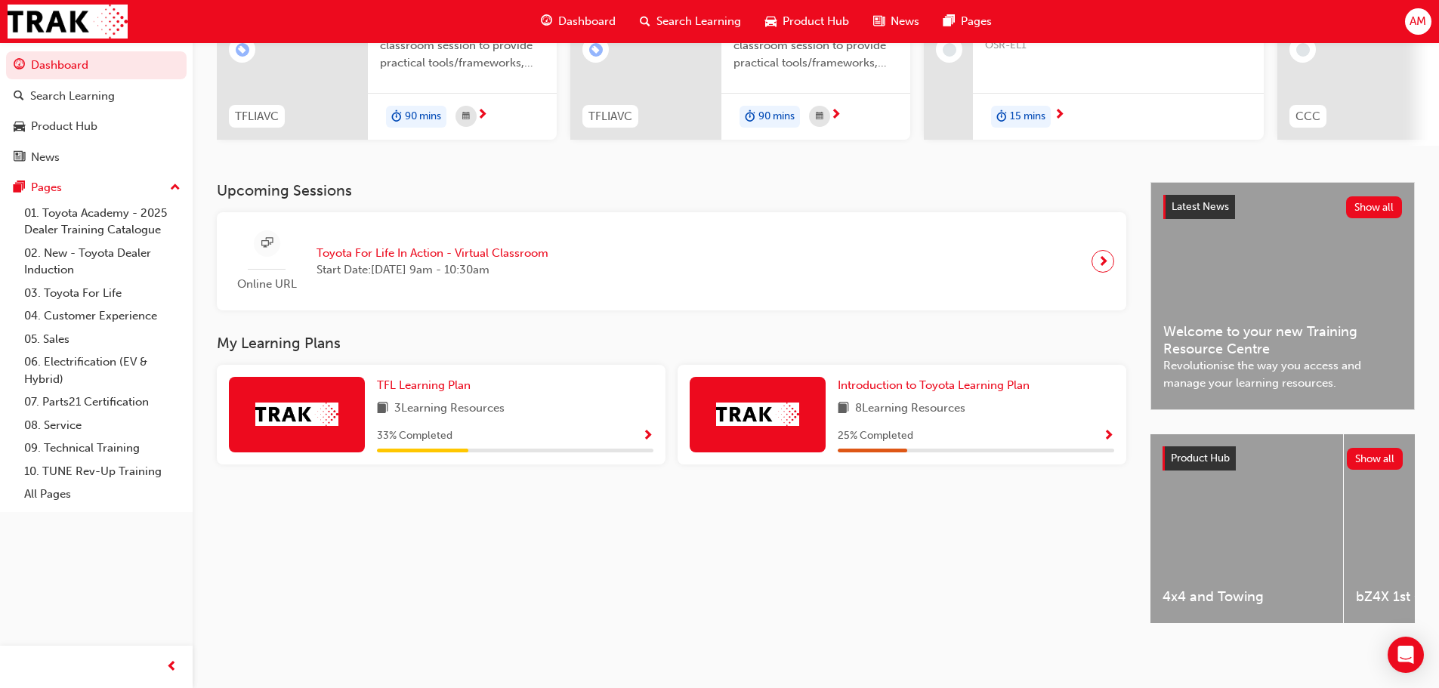
scroll to position [215, 0]
click at [507, 400] on div "3 Learning Resources" at bounding box center [515, 409] width 276 height 19
click at [660, 434] on div "TFL Learning Plan 3 Learning Resources 33 % Completed" at bounding box center [441, 415] width 449 height 100
click at [656, 434] on div "TFL Learning Plan 3 Learning Resources 33 % Completed" at bounding box center [441, 415] width 449 height 100
click at [652, 431] on span "Show Progress" at bounding box center [647, 437] width 11 height 14
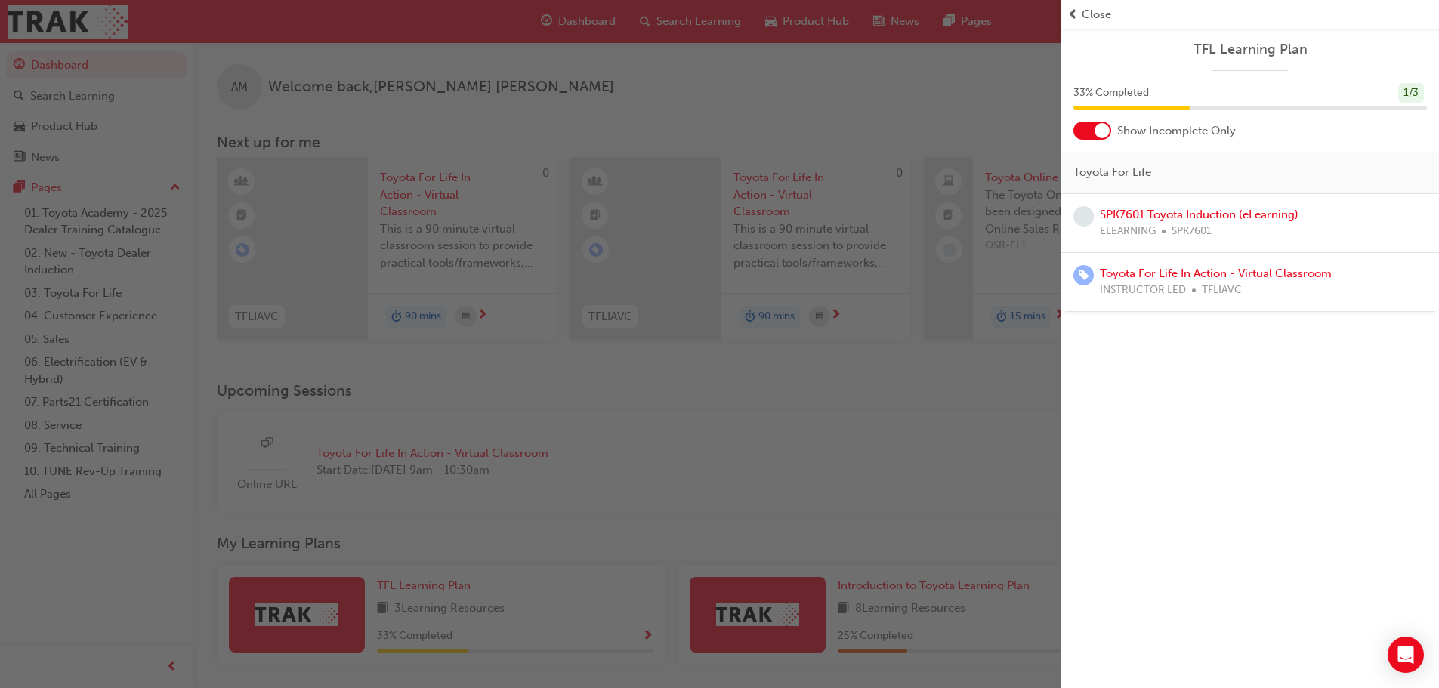
scroll to position [0, 0]
click at [1101, 137] on div at bounding box center [1102, 130] width 15 height 15
